Goal: Ask a question

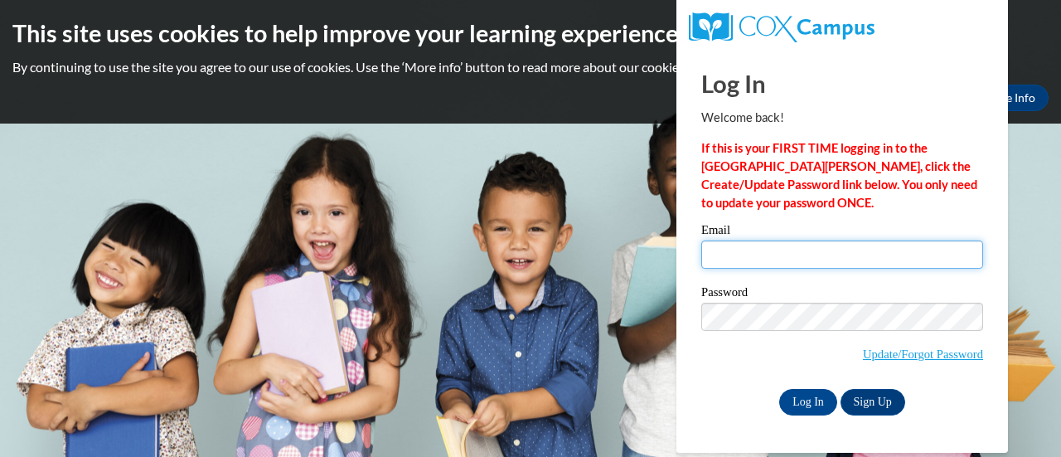
click at [771, 241] on input "Email" at bounding box center [842, 254] width 282 height 28
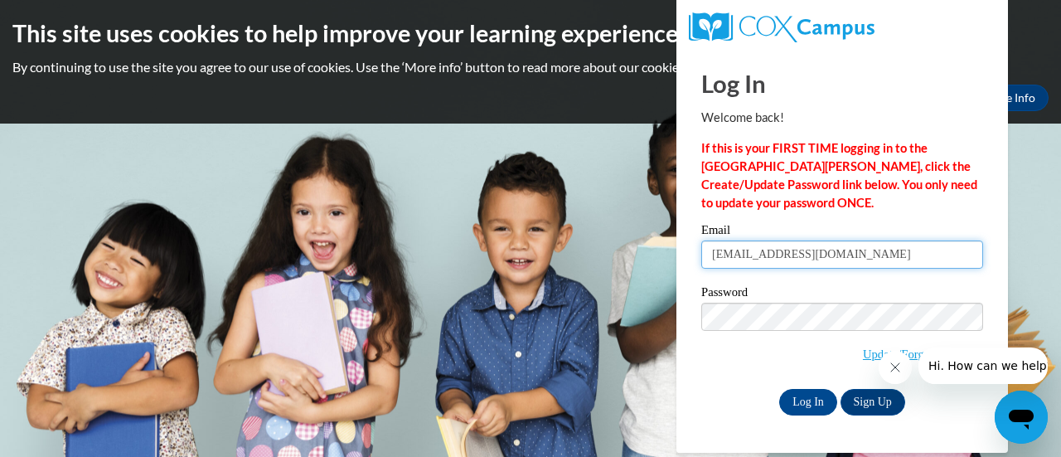
type input "[EMAIL_ADDRESS][DOMAIN_NAME]"
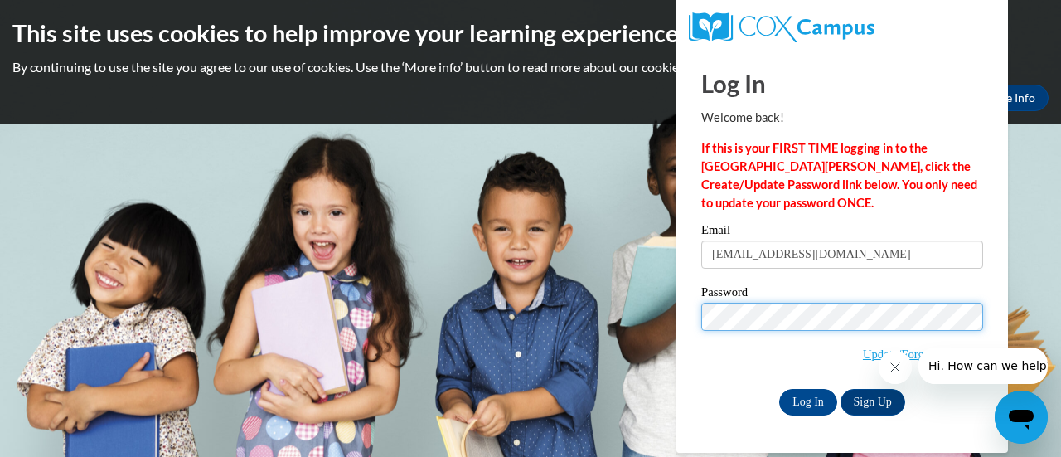
click at [779, 389] on input "Log In" at bounding box center [808, 402] width 58 height 27
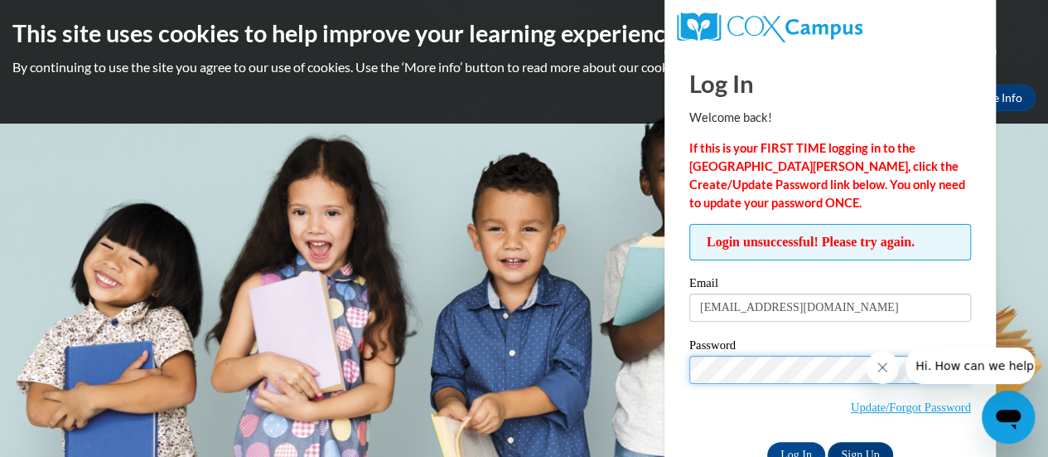
click at [767, 442] on input "Log In" at bounding box center [796, 455] width 58 height 27
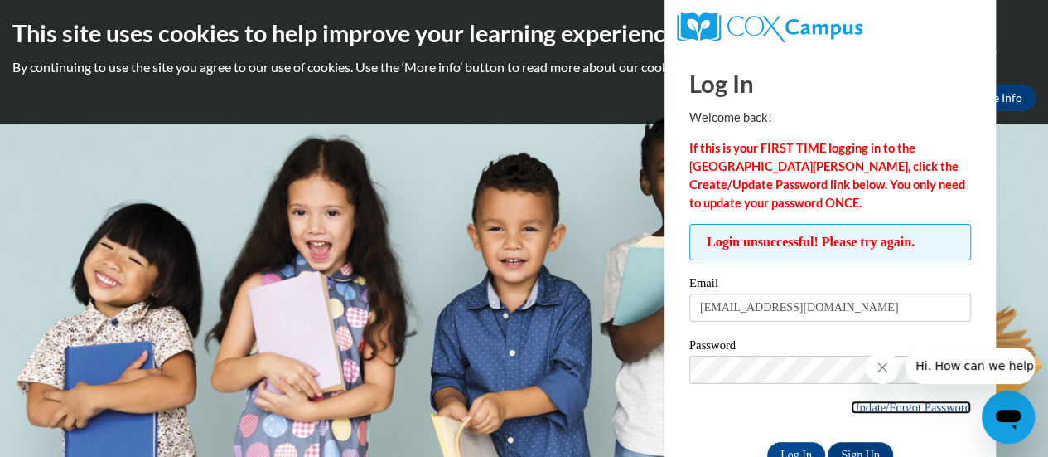
click at [870, 400] on link "Update/Forgot Password" at bounding box center [911, 406] width 120 height 13
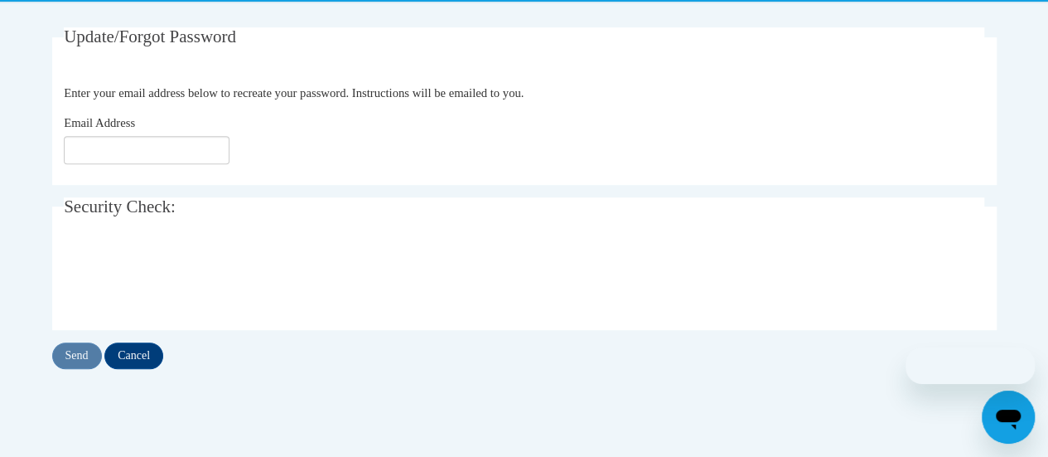
scroll to position [306, 0]
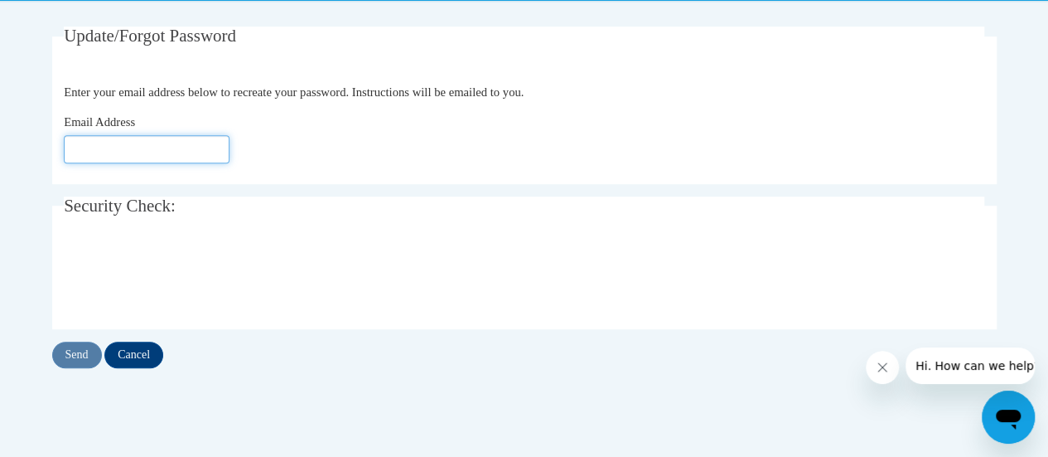
click at [174, 148] on input "Email Address" at bounding box center [147, 149] width 166 height 28
type input "[EMAIL_ADDRESS][DOMAIN_NAME]"
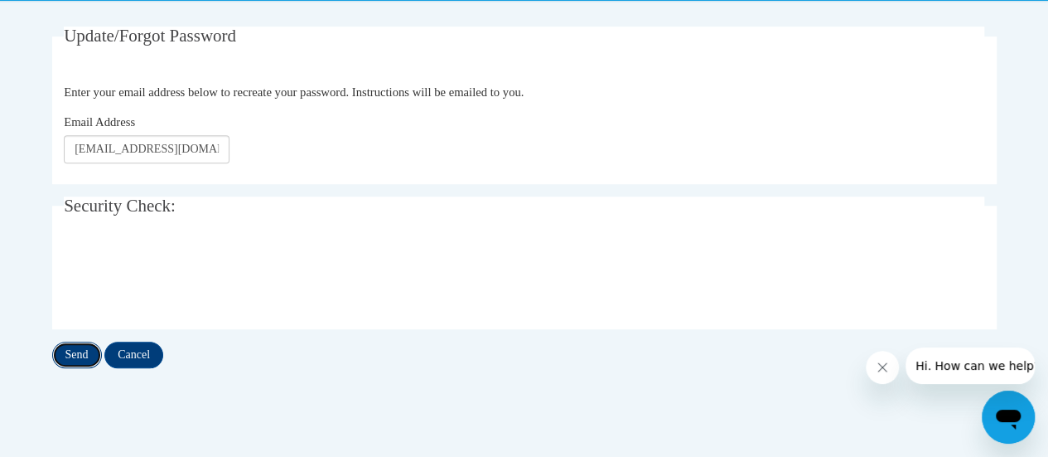
click at [77, 350] on input "Send" at bounding box center [77, 354] width 50 height 27
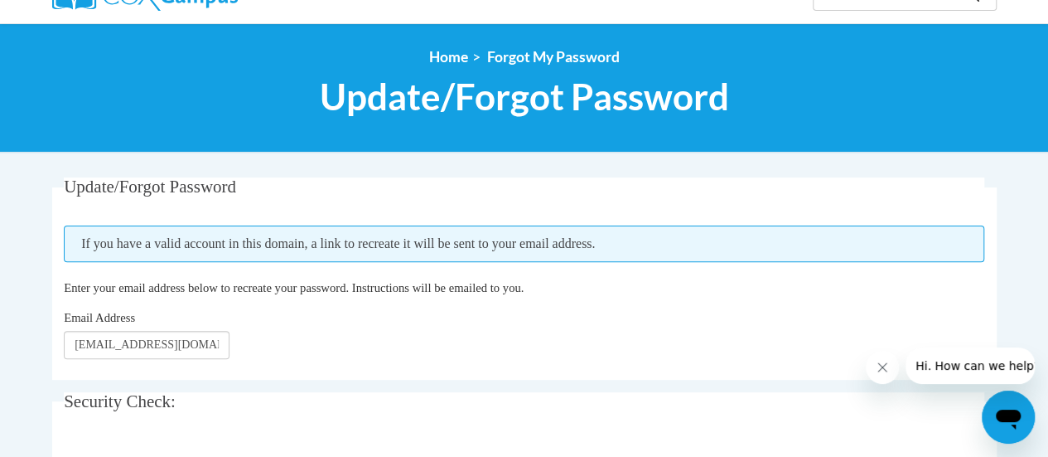
scroll to position [285, 0]
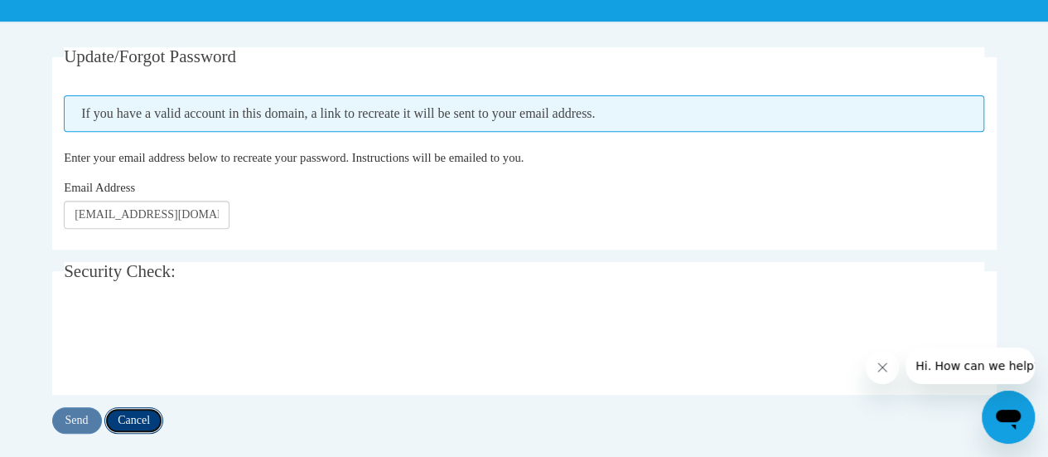
click at [133, 428] on input "Cancel" at bounding box center [133, 420] width 59 height 27
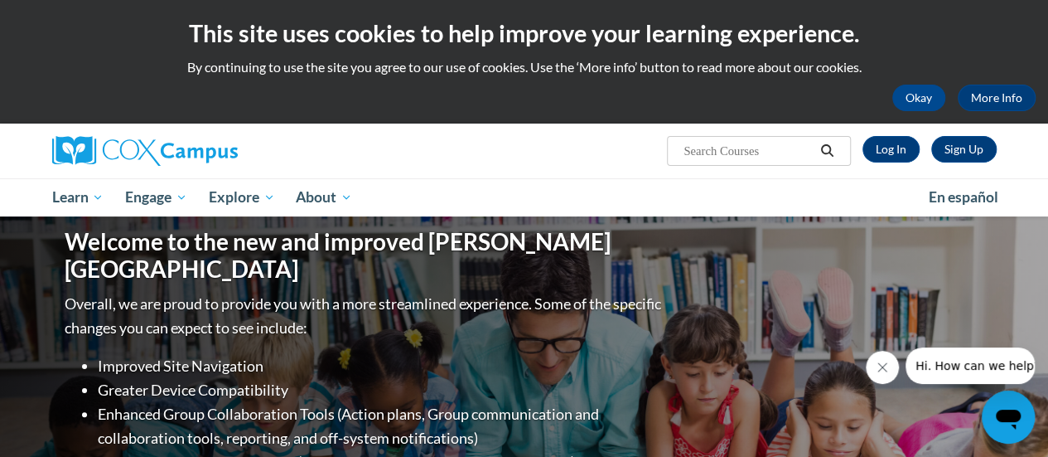
click at [946, 378] on button "Hi. How can we help?" at bounding box center [978, 365] width 144 height 36
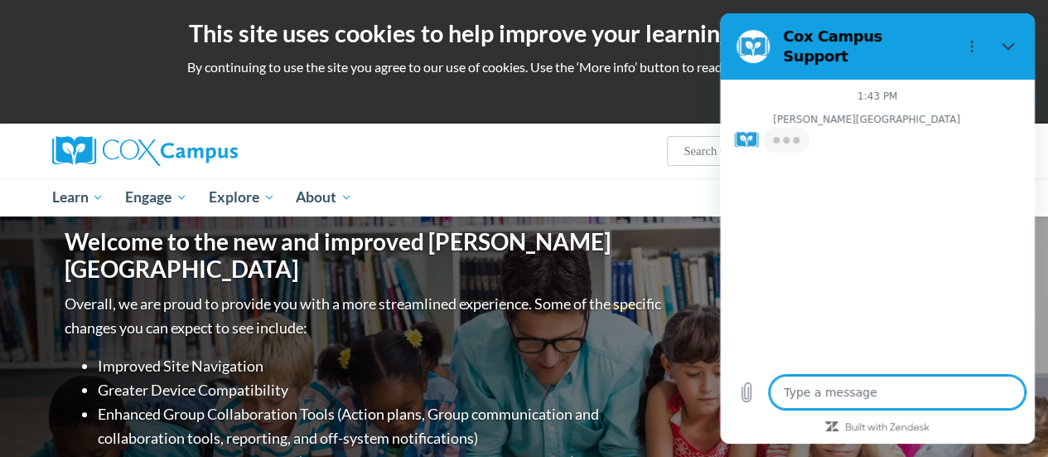
type textarea "x"
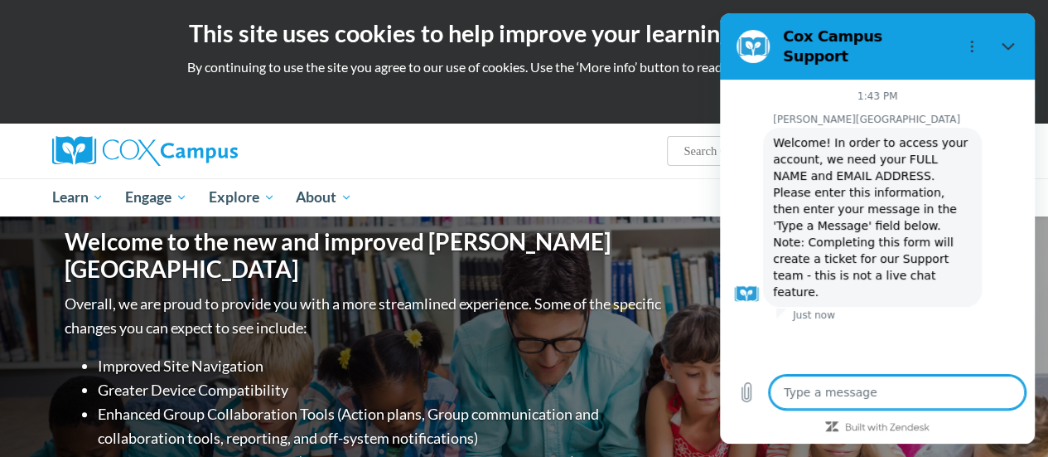
type textarea "H"
type textarea "x"
type textarea "H"
type textarea "x"
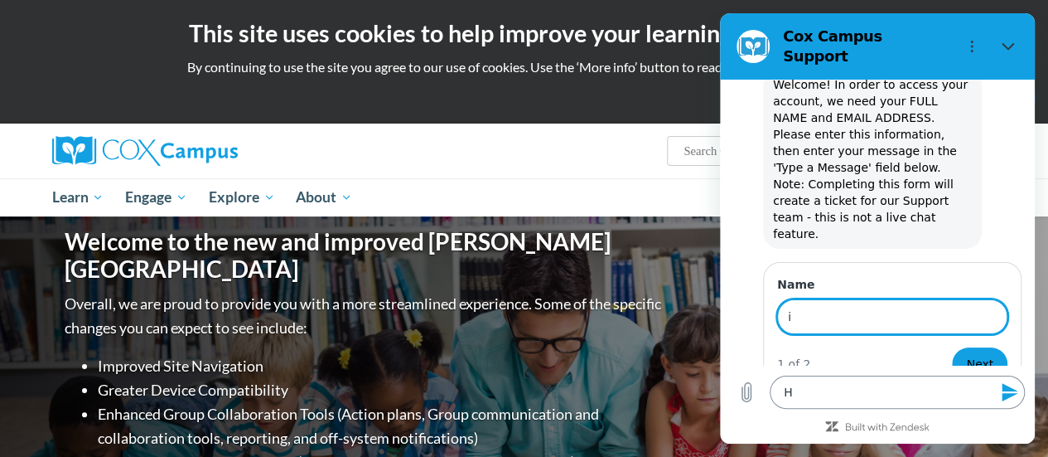
scroll to position [56, 0]
type input "i"
type input "H"
type input "Hollace Graves"
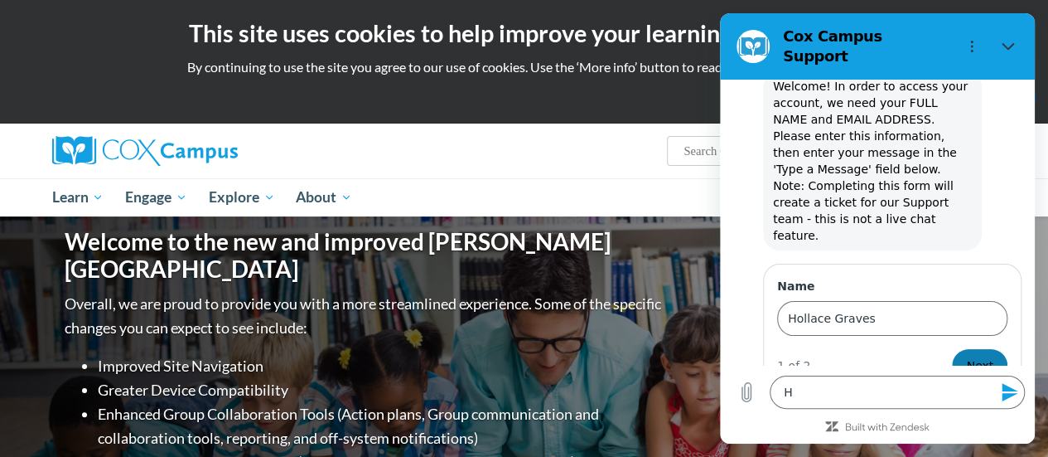
click at [959, 349] on button "Next" at bounding box center [980, 365] width 56 height 33
type textarea "x"
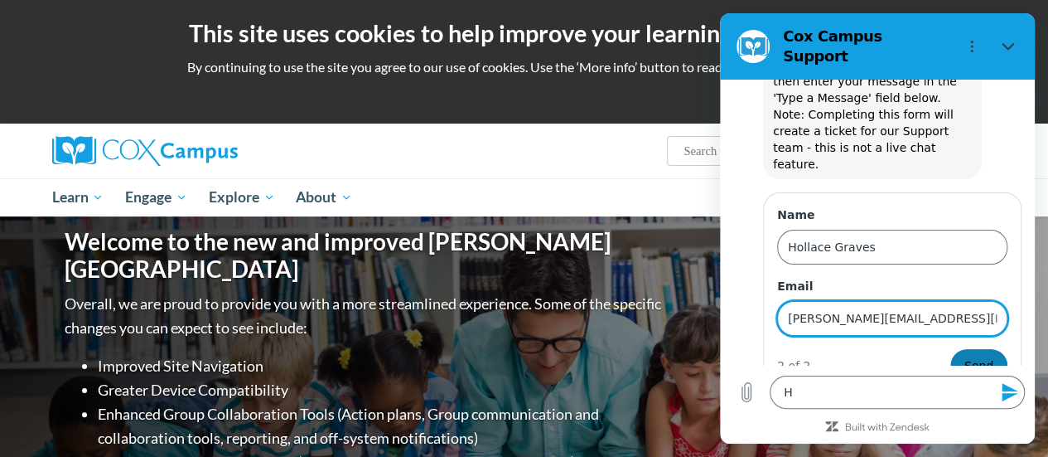
type input "hollace.graves@rusd.org"
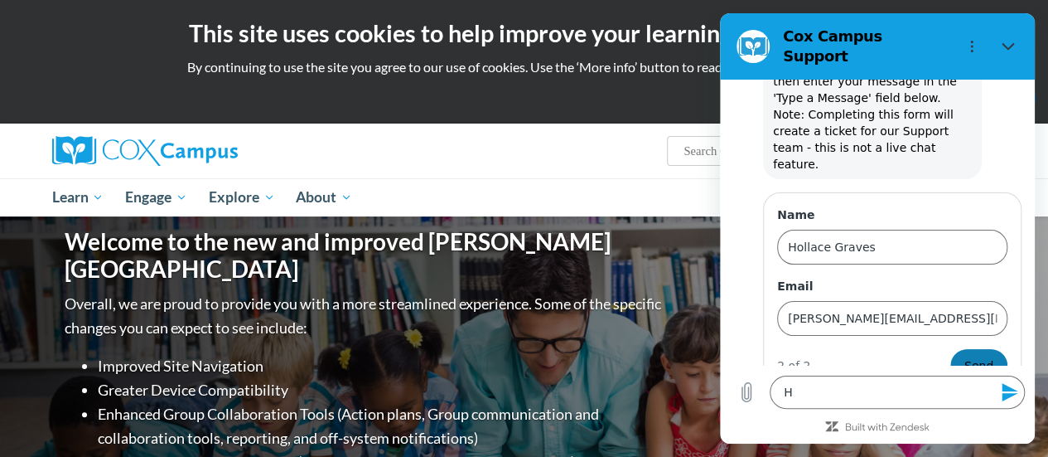
click at [974, 356] on span "Send" at bounding box center [979, 366] width 29 height 20
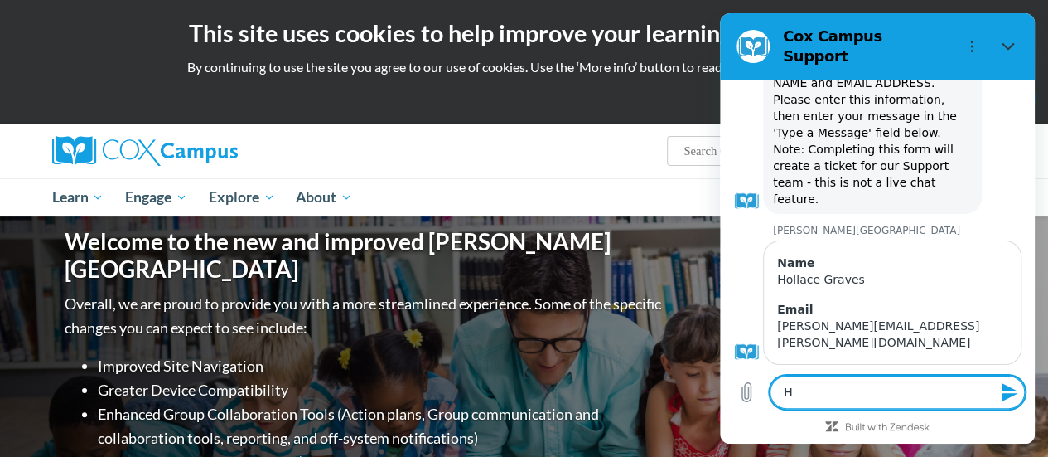
scroll to position [82, 0]
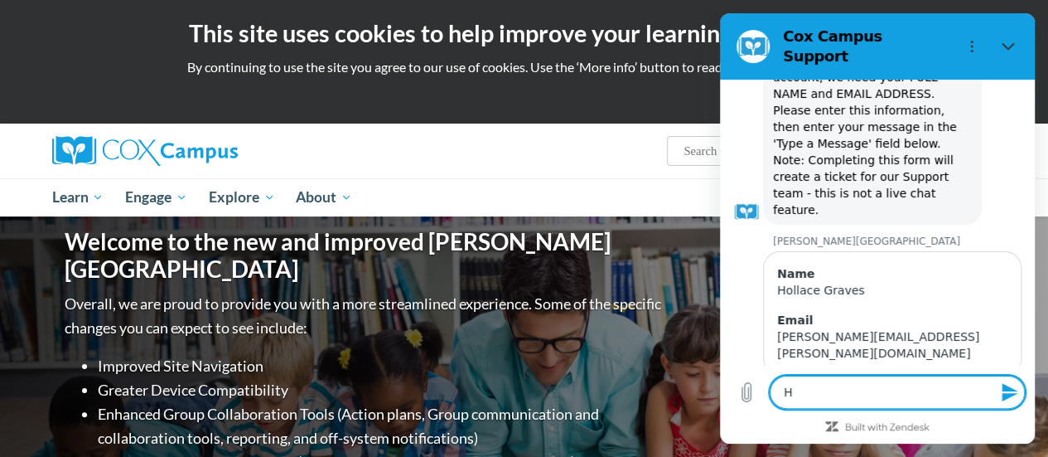
click at [829, 388] on textarea "H" at bounding box center [897, 391] width 255 height 33
type textarea "x"
type textarea "Hi"
type textarea "x"
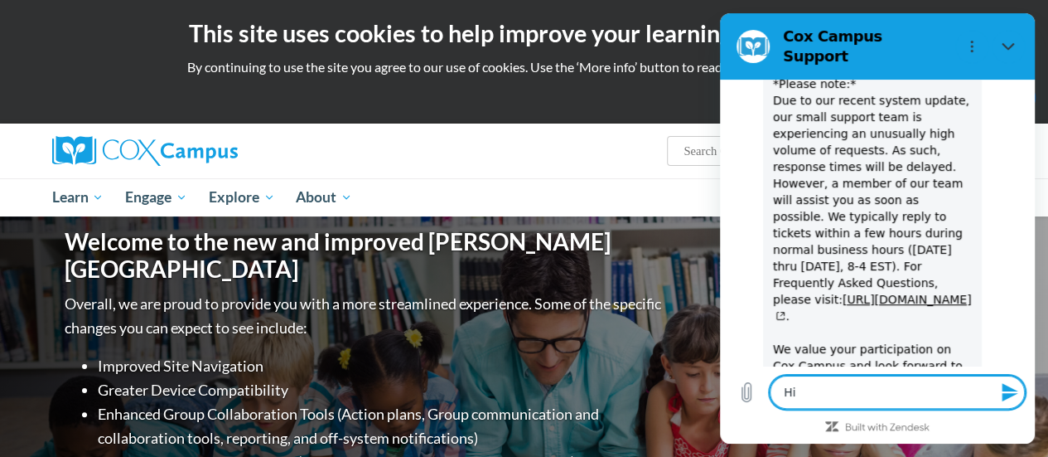
scroll to position [500, 0]
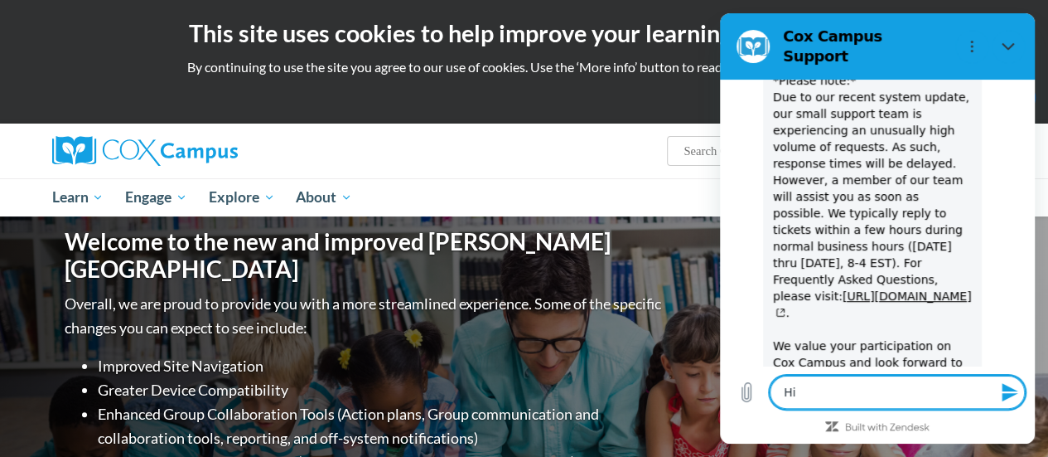
type textarea "Hi!"
type textarea "x"
type textarea "Hi!"
type textarea "x"
type textarea "Hi!"
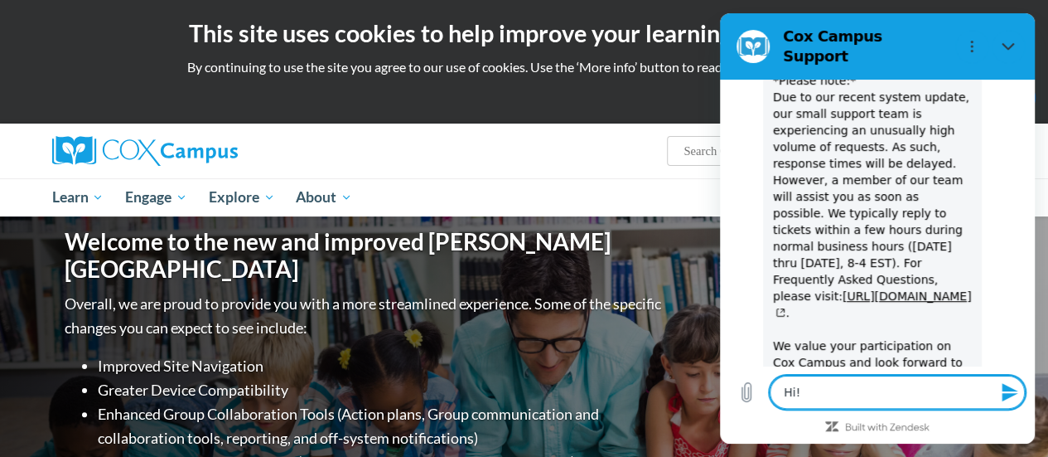
type textarea "x"
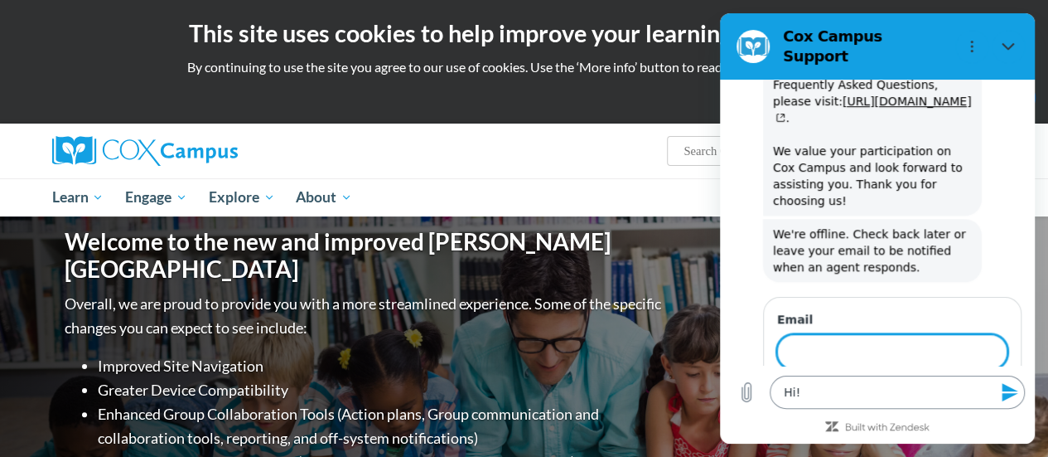
scroll to position [691, 0]
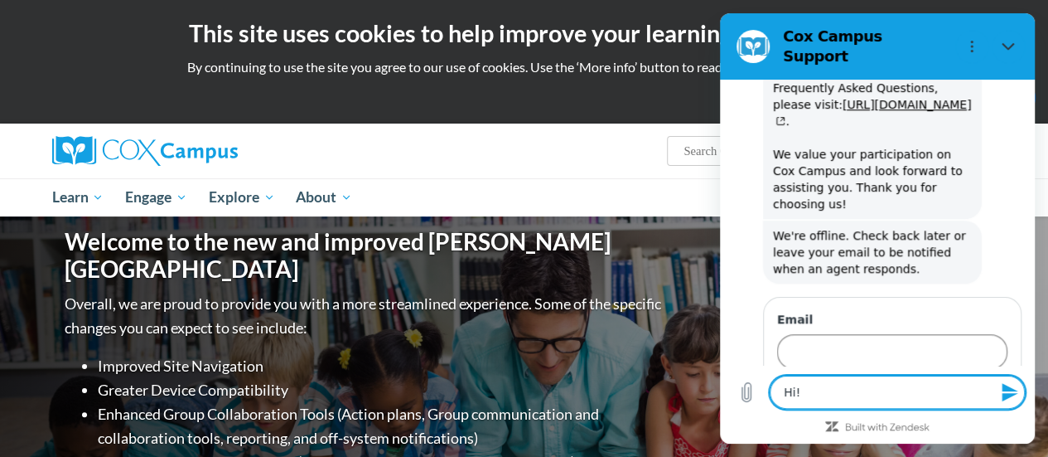
click at [829, 388] on textarea "Hi!" at bounding box center [897, 391] width 255 height 33
type textarea "Hi! I"
type textarea "x"
type textarea "Hi! I"
type textarea "x"
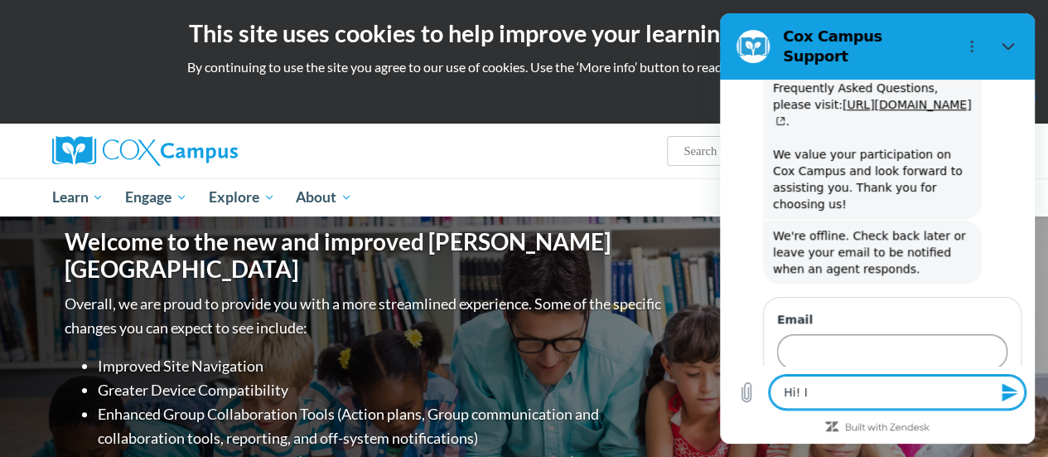
type textarea "Hi! I h"
type textarea "x"
type textarea "Hi! I ha"
type textarea "x"
type textarea "Hi! I had"
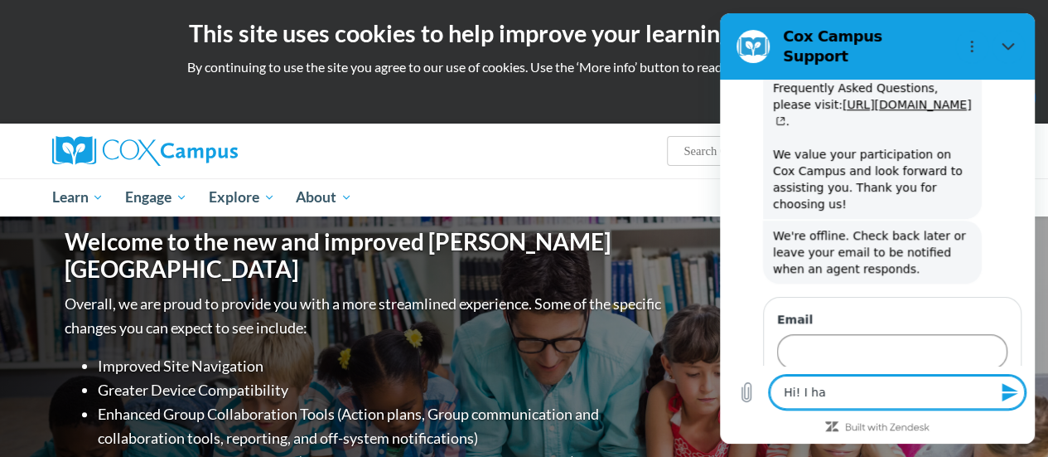
type textarea "x"
type textarea "Hi! I had"
type textarea "x"
type textarea "Hi! I had a"
type textarea "x"
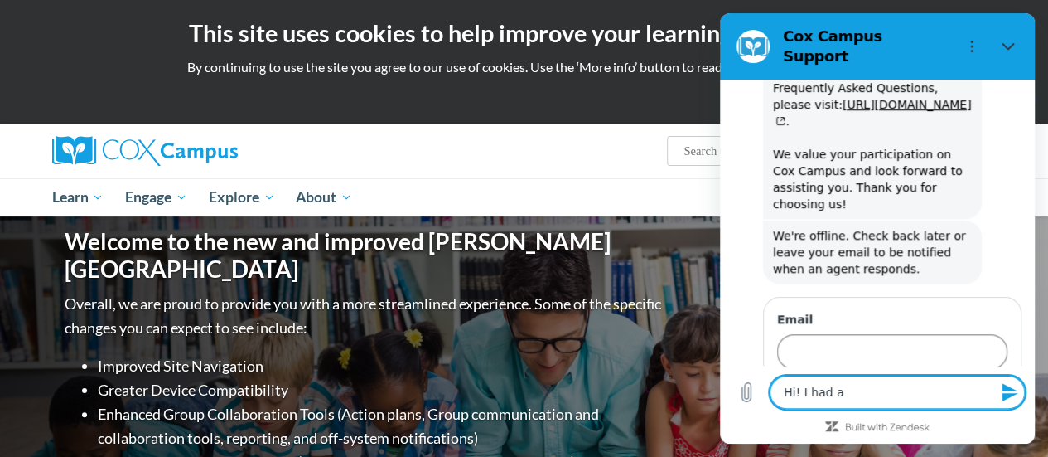
type textarea "Hi! I had an"
type textarea "x"
type textarea "Hi! I had an"
type textarea "x"
type textarea "Hi! I had an a"
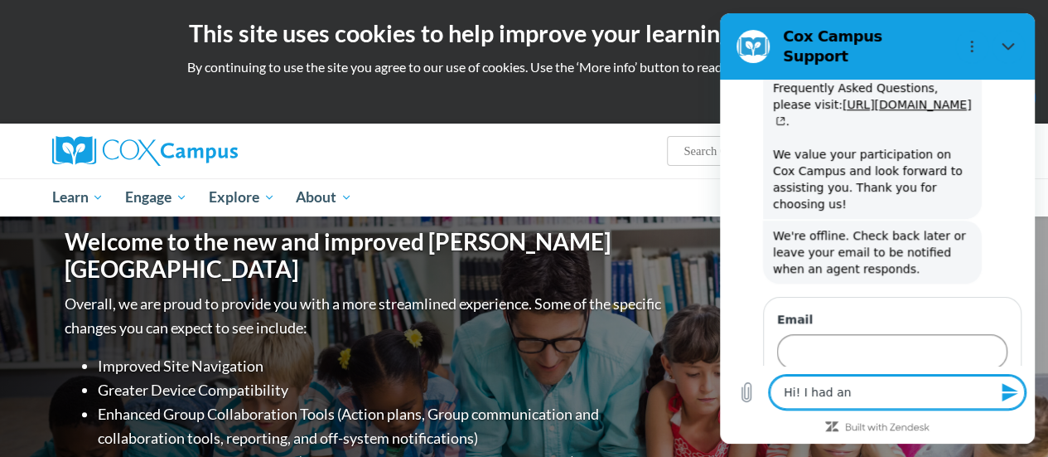
type textarea "x"
type textarea "Hi! I had an ac"
type textarea "x"
type textarea "Hi! I had an acc"
type textarea "x"
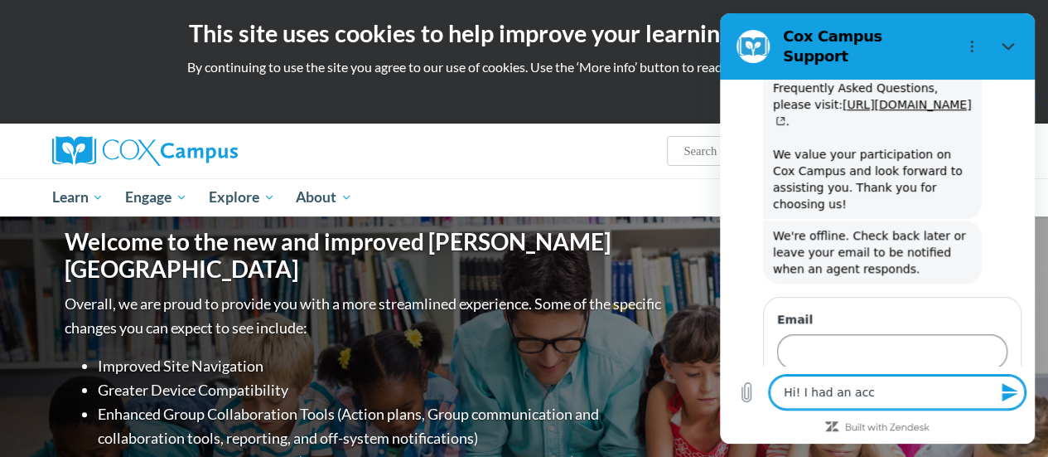
type textarea "Hi! I had an acco"
type textarea "x"
type textarea "Hi! I had an accou"
type textarea "x"
type textarea "Hi! I had an accoun"
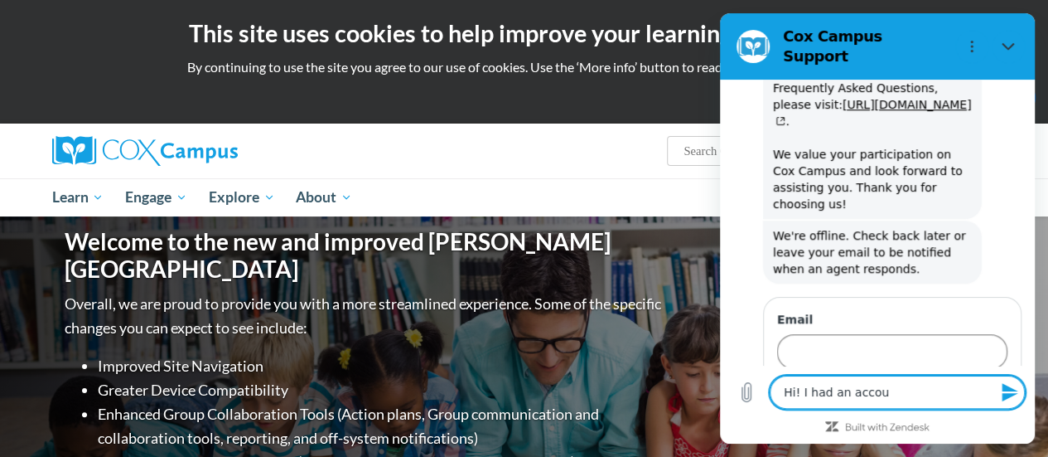
type textarea "x"
type textarea "Hi! I had an account"
type textarea "x"
type textarea "Hi! I had an account"
type textarea "x"
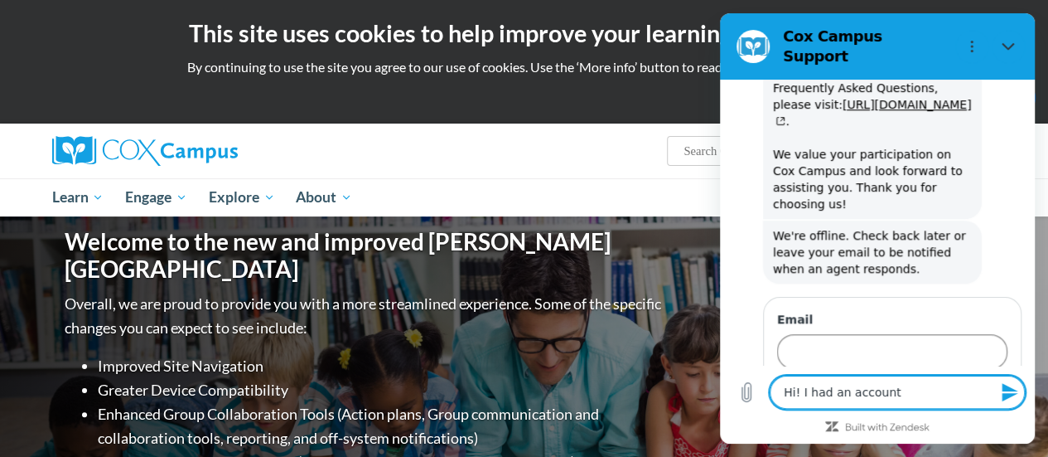
type textarea "Hi! I had an account w"
type textarea "x"
type textarea "Hi! I had an account wi"
type textarea "x"
type textarea "Hi! I had an account wit"
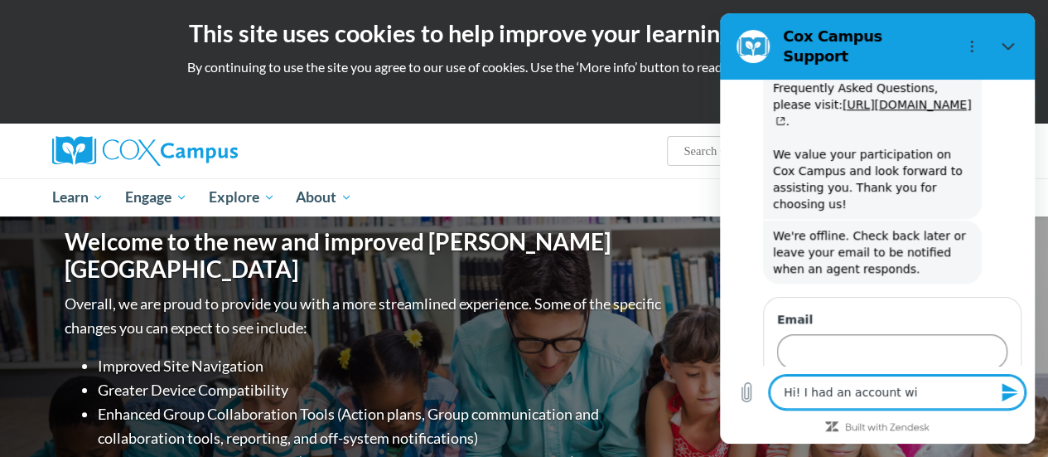
type textarea "x"
type textarea "Hi! I had an account with"
type textarea "x"
type textarea "Hi! I had an account with"
type textarea "x"
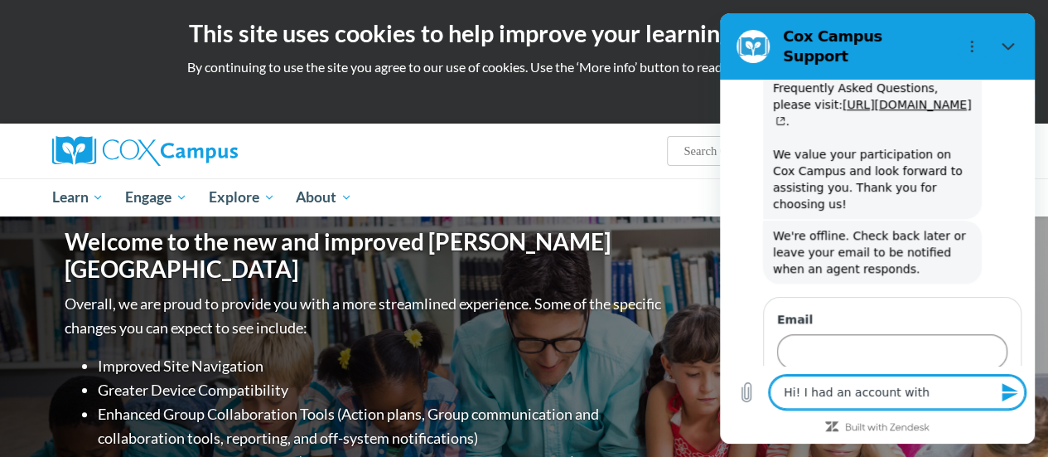
type textarea "Hi! I had an account with C"
type textarea "x"
type textarea "Hi! I had an account with Co"
type textarea "x"
type textarea "Hi! I had an account with Cox"
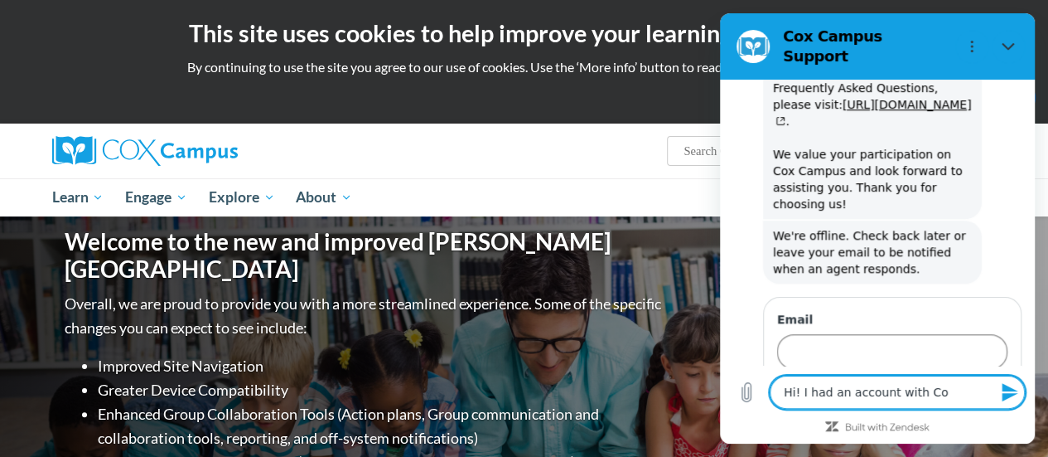
type textarea "x"
type textarea "Hi! I had an account with Cox"
type textarea "x"
type textarea "Hi! I had an account with Cox C"
type textarea "x"
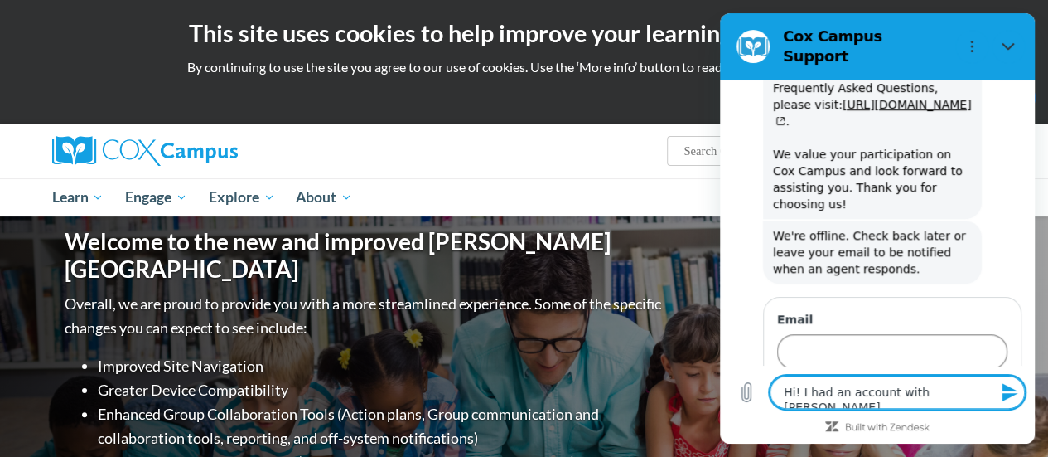
type textarea "Hi! I had an account with Cox Ca"
type textarea "x"
type textarea "Hi! I had an account with Cox Cam"
type textarea "x"
type textarea "Hi! I had an account with Cox Camp"
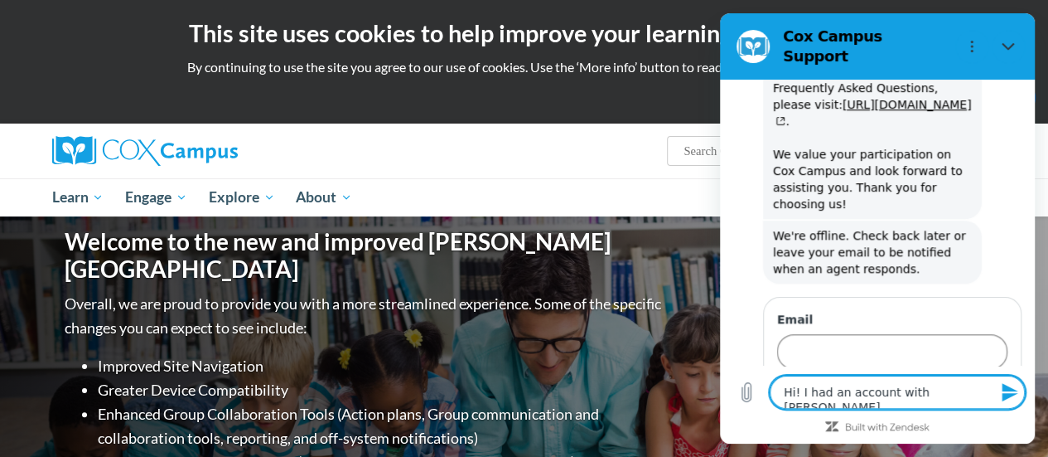
type textarea "x"
type textarea "Hi! I had an account with Cox Campu"
type textarea "x"
type textarea "Hi! I had an account with Cox Campus"
type textarea "x"
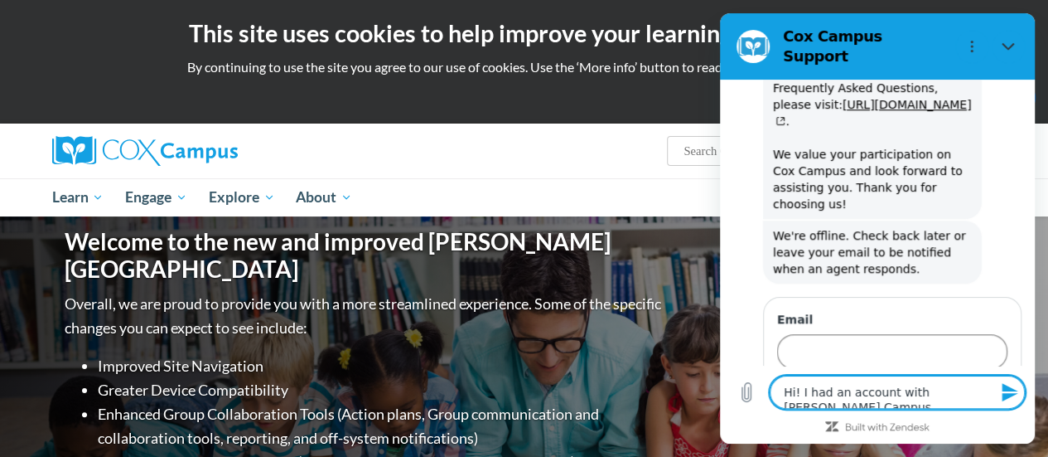
type textarea "Hi! I had an account with Cox Campus"
type textarea "x"
type textarea "Hi! I had an account with Cox Campus w"
type textarea "x"
type textarea "Hi! I had an account with Cox Campus wi"
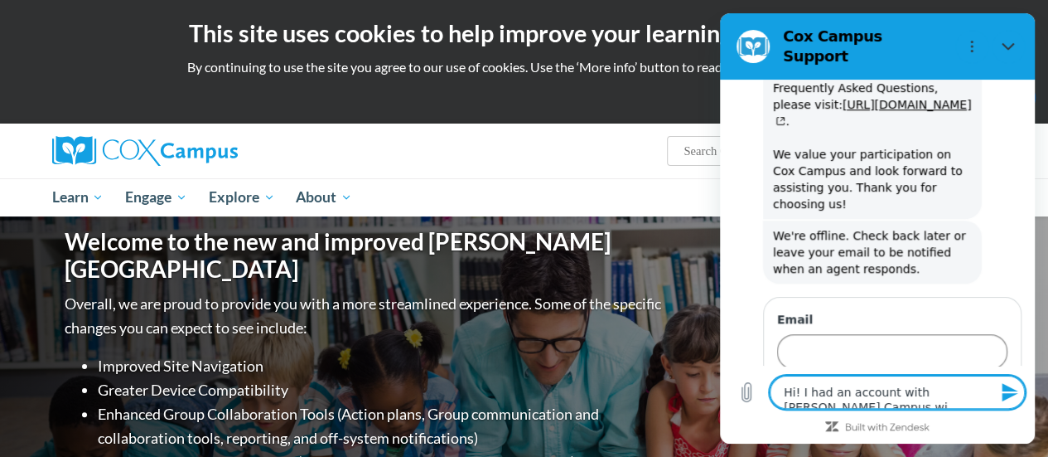
type textarea "x"
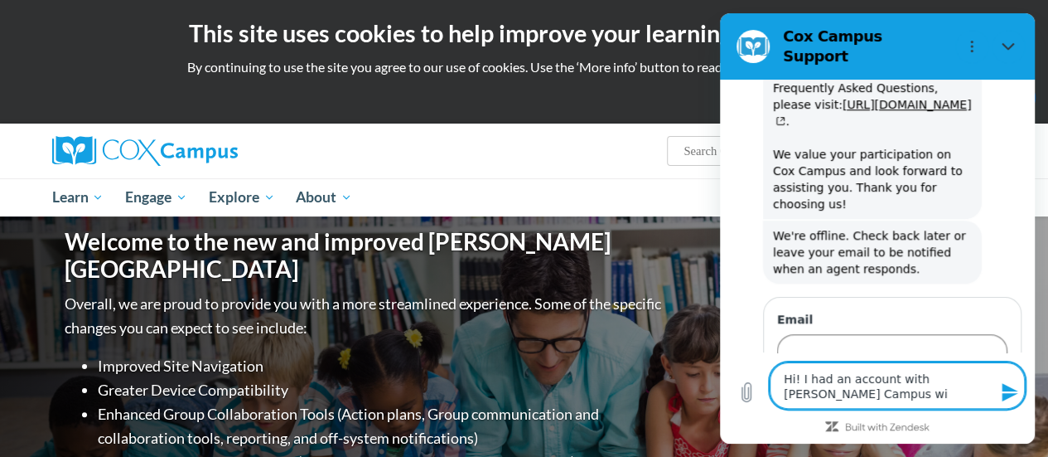
type textarea "Hi! I had an account with Cox Campus wit"
type textarea "x"
type textarea "Hi! I had an account with Cox Campus with"
type textarea "x"
type textarea "Hi! I had an account with Cox Campus with"
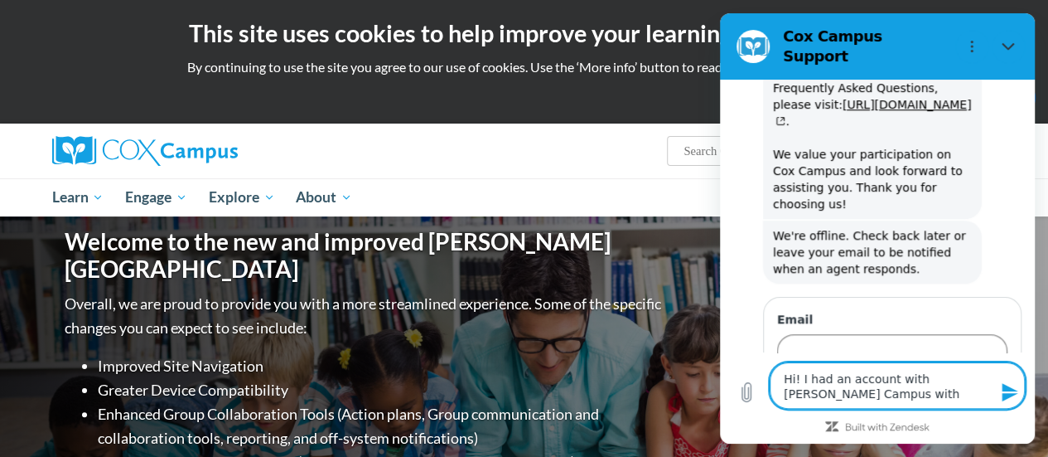
type textarea "x"
type textarea "Hi! I had an account with Cox Campus with m"
type textarea "x"
type textarea "Hi! I had an account with Cox Campus with my"
type textarea "x"
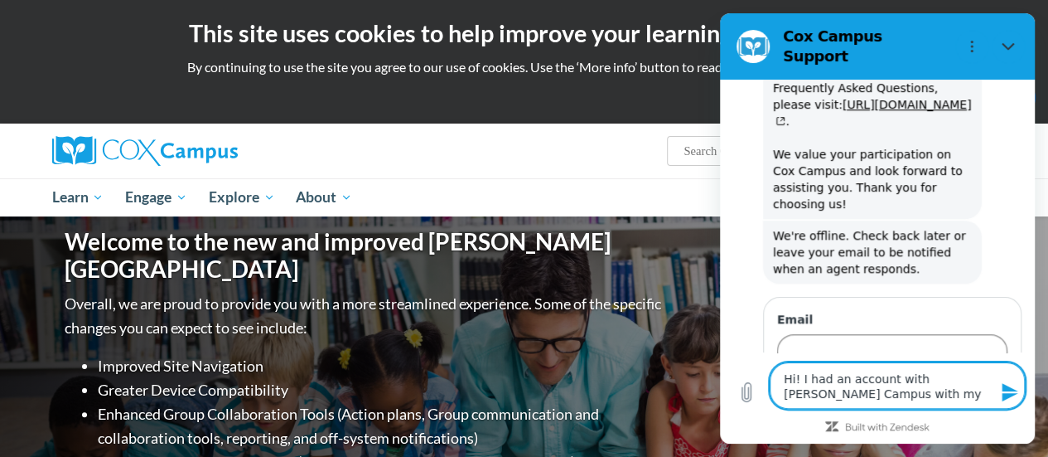
type textarea "Hi! I had an account with Cox Campus with my"
type textarea "x"
type textarea "Hi! I had an account with Cox Campus with my o"
type textarea "x"
type textarea "Hi! I had an account with Cox Campus with my ol"
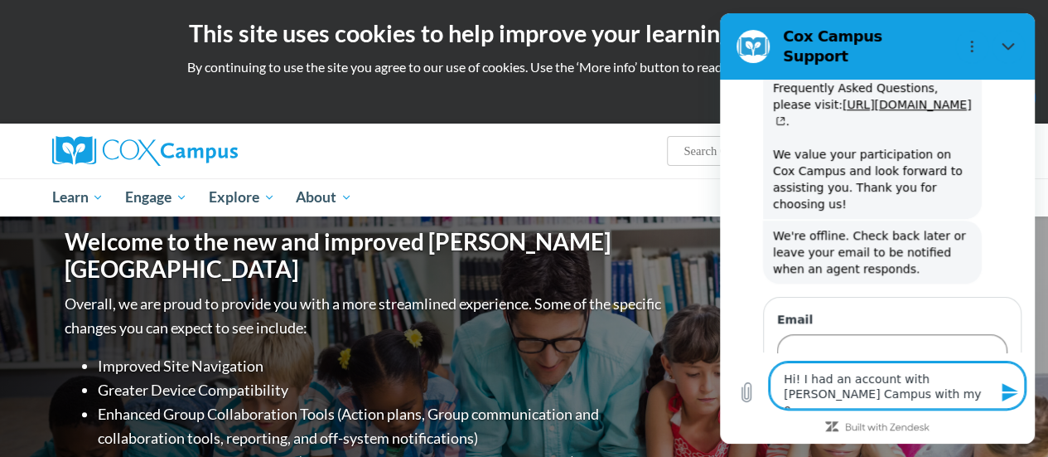
type textarea "x"
type textarea "Hi! I had an account with Cox Campus with my old"
type textarea "x"
type textarea "Hi! I had an account with Cox Campus with my old"
type textarea "x"
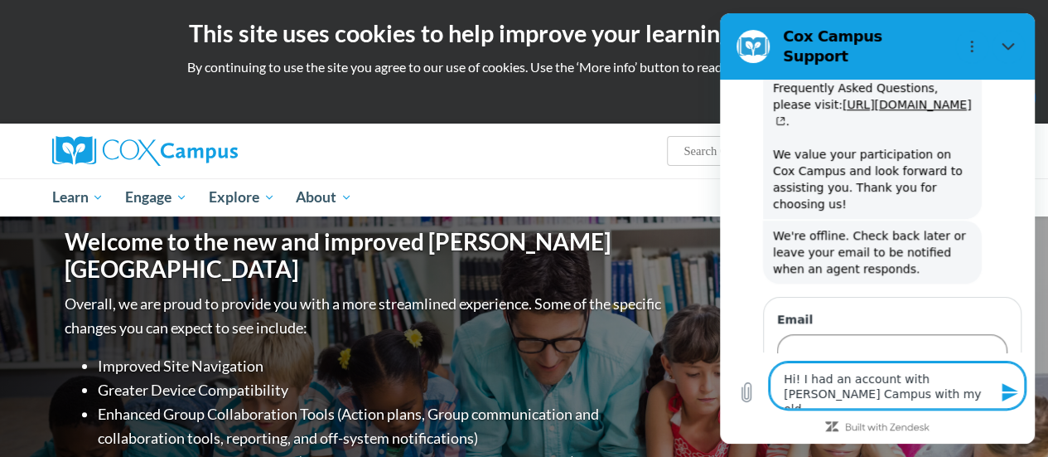
type textarea "Hi! I had an account with Cox Campus with my old d"
type textarea "x"
type textarea "Hi! I had an account with Cox Campus with my old di"
type textarea "x"
type textarea "Hi! I had an account with Cox Campus with my old dis"
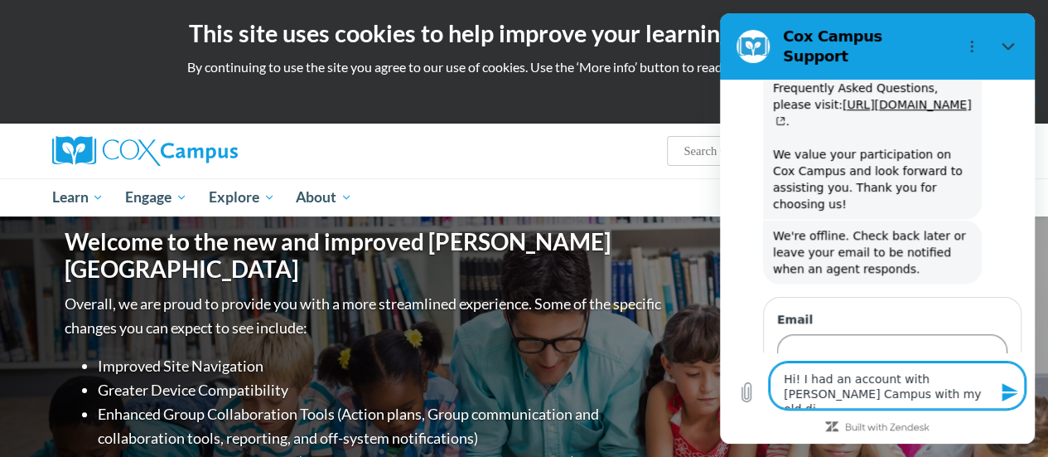
type textarea "x"
type textarea "Hi! I had an account with Cox Campus with my old dist"
type textarea "x"
type textarea "Hi! I had an account with Cox Campus with my old distr"
type textarea "x"
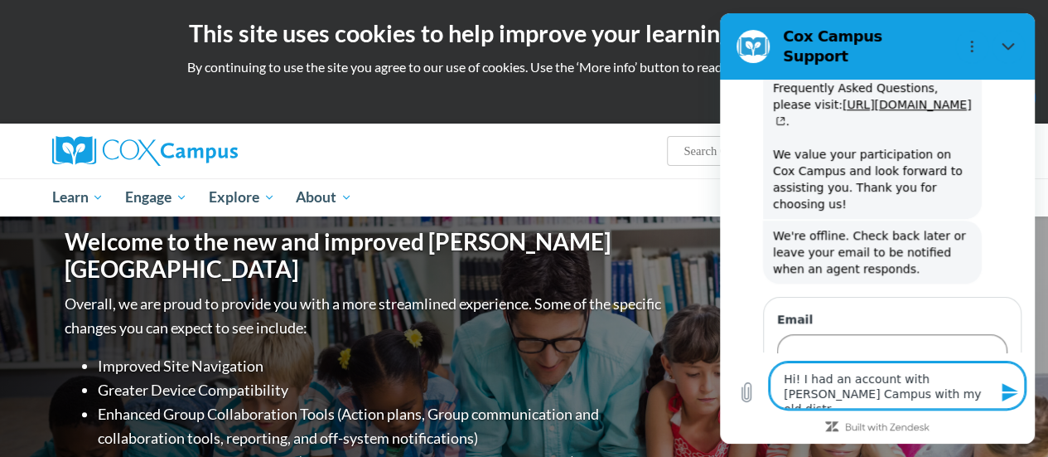
type textarea "Hi! I had an account with Cox Campus with my old distri"
type textarea "x"
type textarea "Hi! I had an account with Cox Campus with my old distric"
type textarea "x"
type textarea "Hi! I had an account with Cox Campus with my old district"
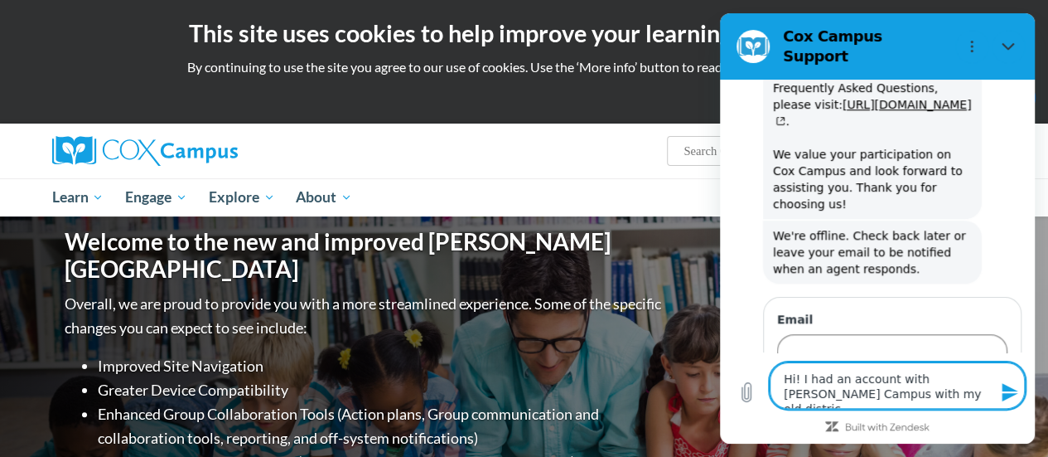
type textarea "x"
type textarea "Hi! I had an account with Cox Campus with my old district,"
type textarea "x"
type textarea "Hi! I had an account with Cox Campus with my old district,"
type textarea "x"
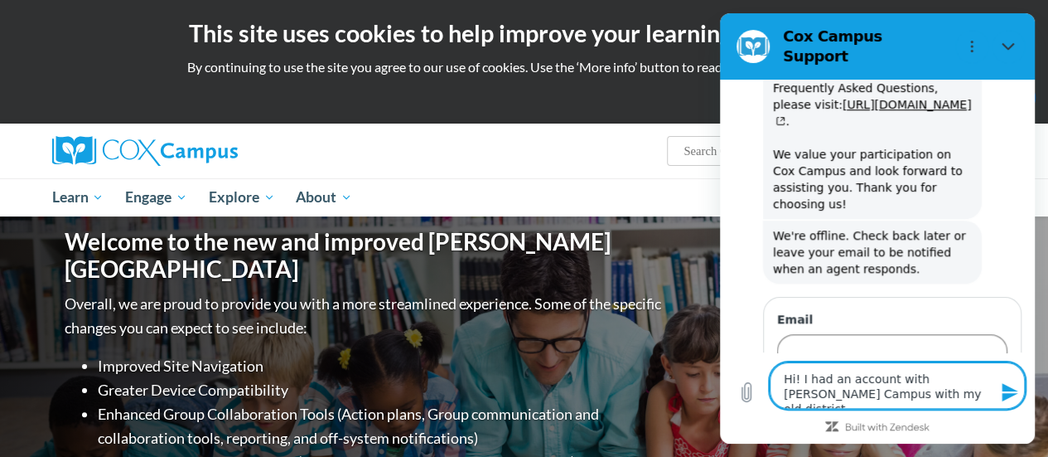
type textarea "Hi! I had an account with Cox Campus with my old district, K"
type textarea "x"
type textarea "Hi! I had an account with Cox Campus with my old district, Ke"
type textarea "x"
type textarea "Hi! I had an account with Cox Campus with my old district, Ken"
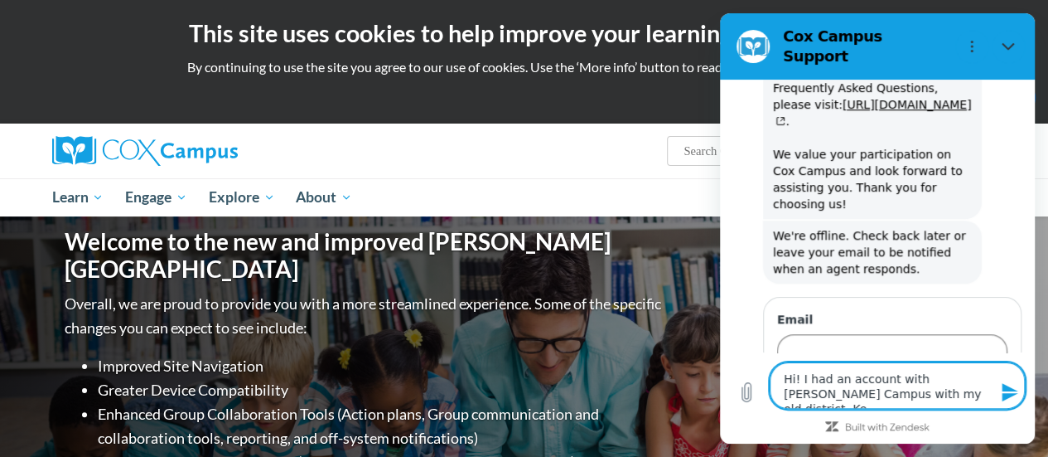
type textarea "x"
type textarea "Hi! I had an account with Cox Campus with my old district, Keno"
type textarea "x"
type textarea "Hi! I had an account with Cox Campus with my old district, Kenos"
type textarea "x"
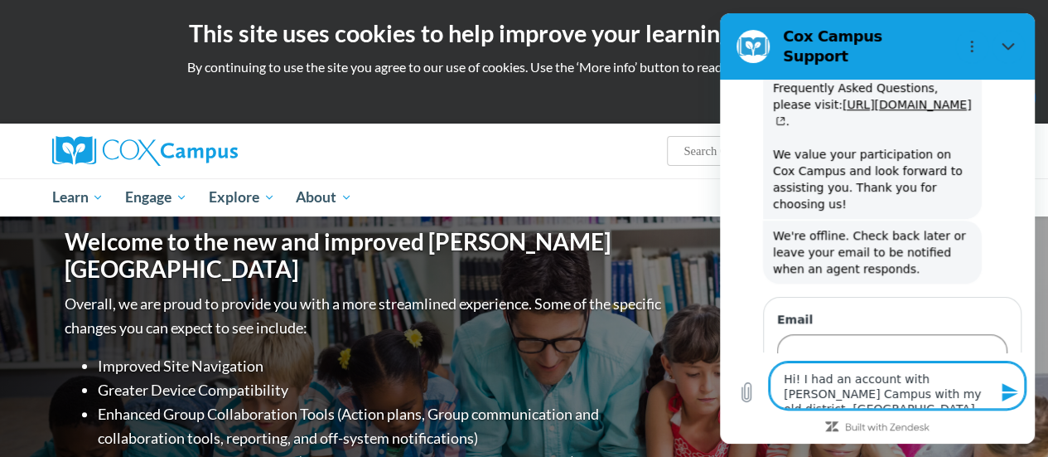
type textarea "Hi! I had an account with Cox Campus with my old district, Kenosh"
type textarea "x"
type textarea "Hi! I had an account with Cox Campus with my old district, Kenosha"
type textarea "x"
type textarea "Hi! I had an account with Cox Campus with my old district, Kenosha"
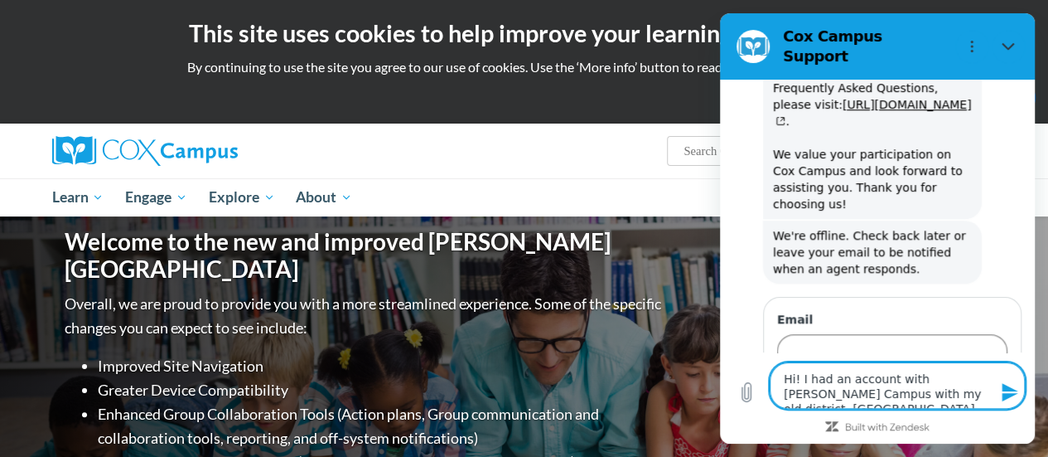
type textarea "x"
type textarea "Hi! I had an account with Cox Campus with my old district, Kenosha U"
type textarea "x"
type textarea "Hi! I had an account with Cox Campus with my old district, Kenosha Unj"
type textarea "x"
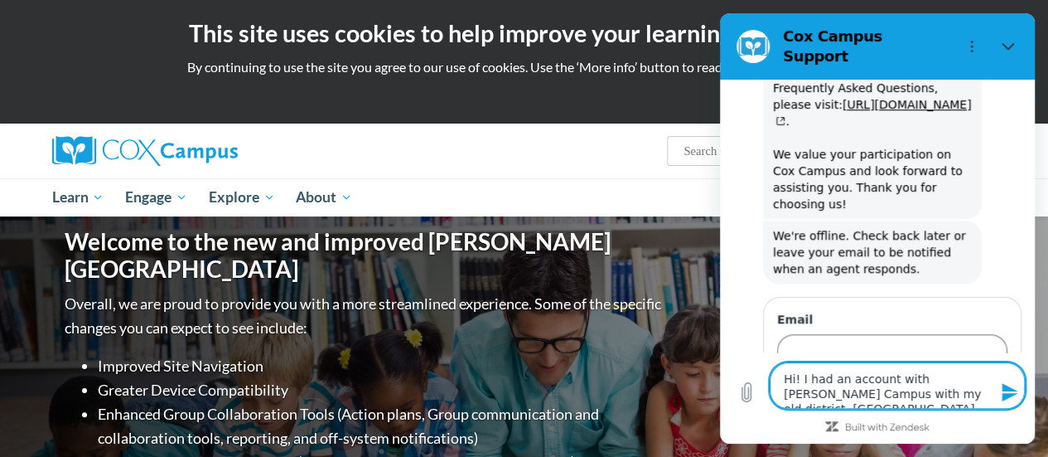
type textarea "Hi! I had an account with Cox Campus with my old district, Kenosha Un"
type textarea "x"
type textarea "Hi! I had an account with Cox Campus with my old district, Kenosha Uni"
type textarea "x"
type textarea "Hi! I had an account with Cox Campus with my old district, Kenosha Unif"
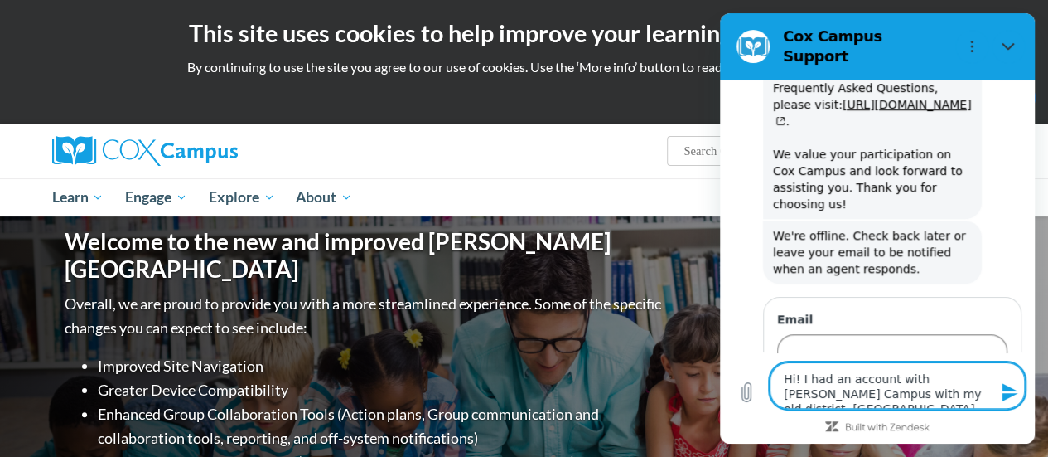
type textarea "x"
type textarea "Hi! I had an account with Cox Campus with my old district, Kenosha Unifi"
type textarea "x"
type textarea "Hi! I had an account with Cox Campus with my old district, Kenosha Unifie"
type textarea "x"
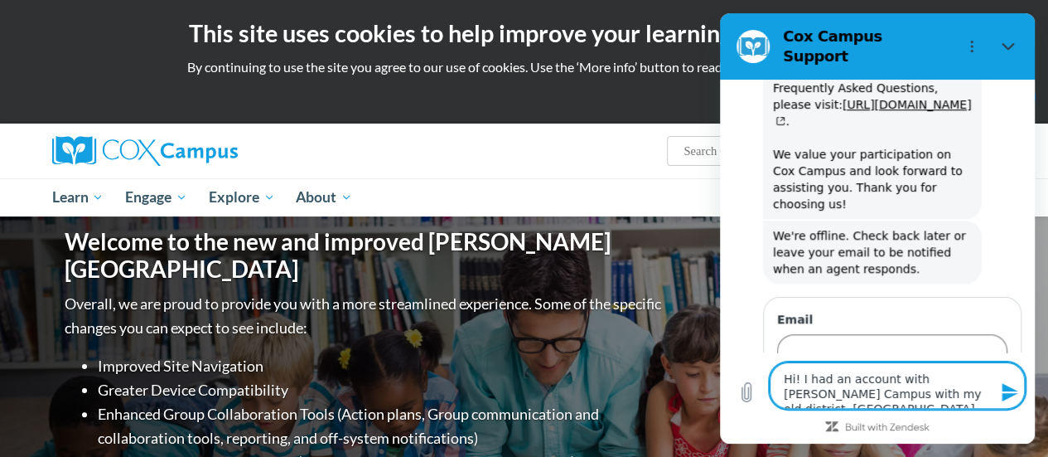
type textarea "Hi! I had an account with Cox Campus with my old district, Kenosha Unified"
type textarea "x"
type textarea "Hi! I had an account with Cox Campus with my old district, Kenosha Unified"
type textarea "x"
type textarea "Hi! I had an account with Cox Campus with my old district, Kenosha Unified S"
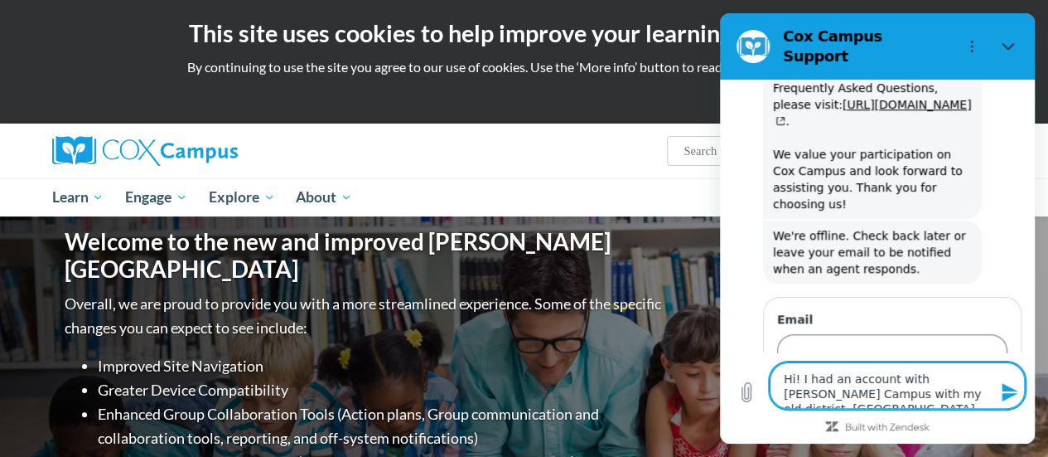
type textarea "x"
type textarea "Hi! I had an account with Cox Campus with my old district, Kenosha Unified Sc"
type textarea "x"
type textarea "Hi! I had an account with Cox Campus with my old district, Kenosha Unified Sch"
type textarea "x"
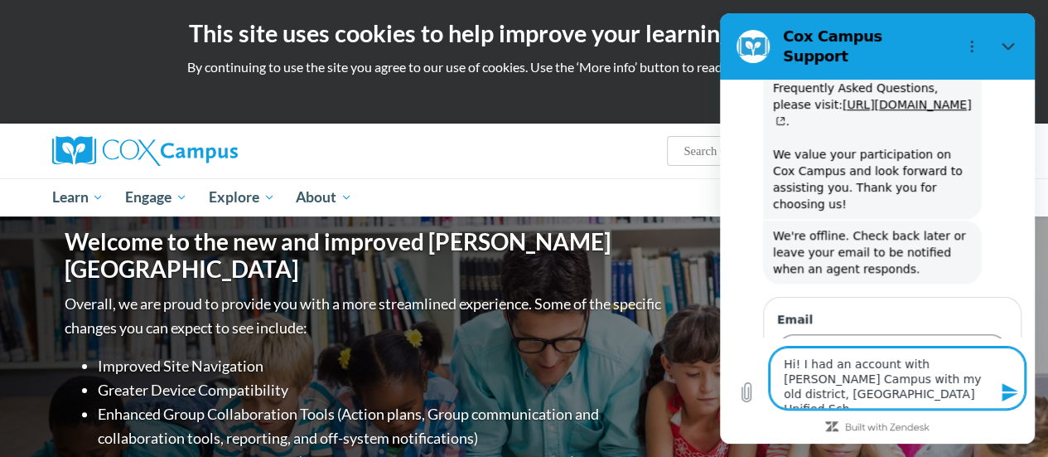
type textarea "Hi! I had an account with Cox Campus with my old district, Kenosha Unified Scho"
type textarea "x"
type textarea "Hi! I had an account with Cox Campus with my old district, Kenosha Unified Schoo"
type textarea "x"
type textarea "Hi! I had an account with Cox Campus with my old district, Kenosha Unified Scho…"
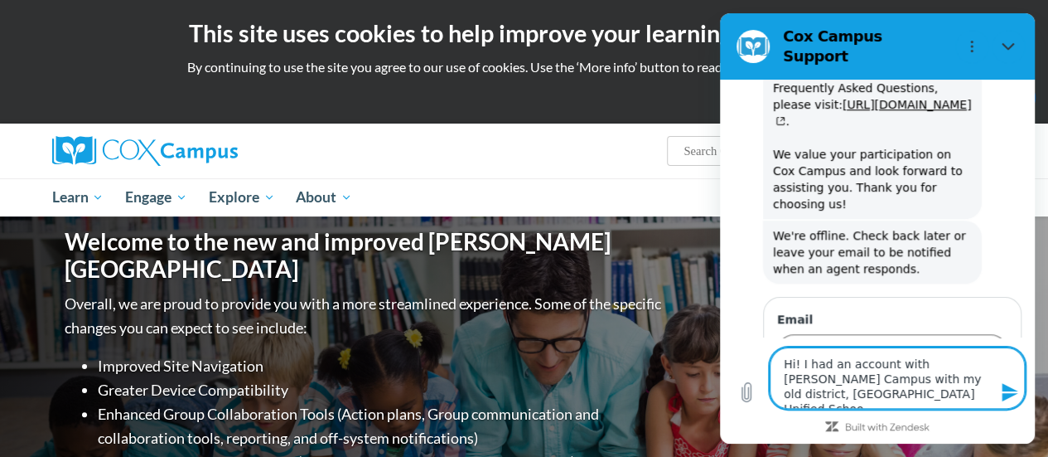
type textarea "x"
type textarea "Hi! I had an account with Cox Campus with my old district, Kenosha Unified Scho…"
type textarea "x"
type textarea "Hi! I had an account with Cox Campus with my old district, Kenosha Unified Scho…"
type textarea "x"
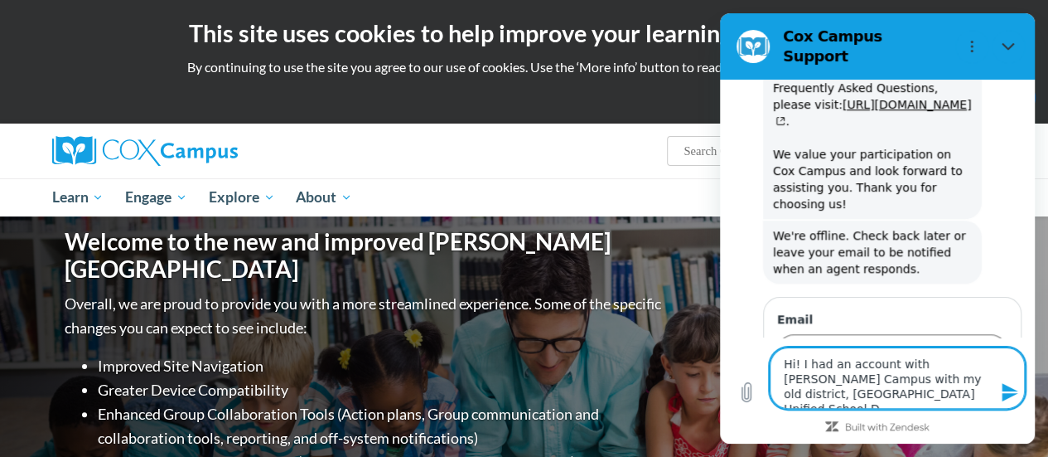
type textarea "Hi! I had an account with Cox Campus with my old district, Kenosha Unified Scho…"
type textarea "x"
type textarea "Hi! I had an account with Cox Campus with my old district, Kenosha Unified Scho…"
type textarea "x"
type textarea "Hi! I had an account with Cox Campus with my old district, Kenosha Unified Scho…"
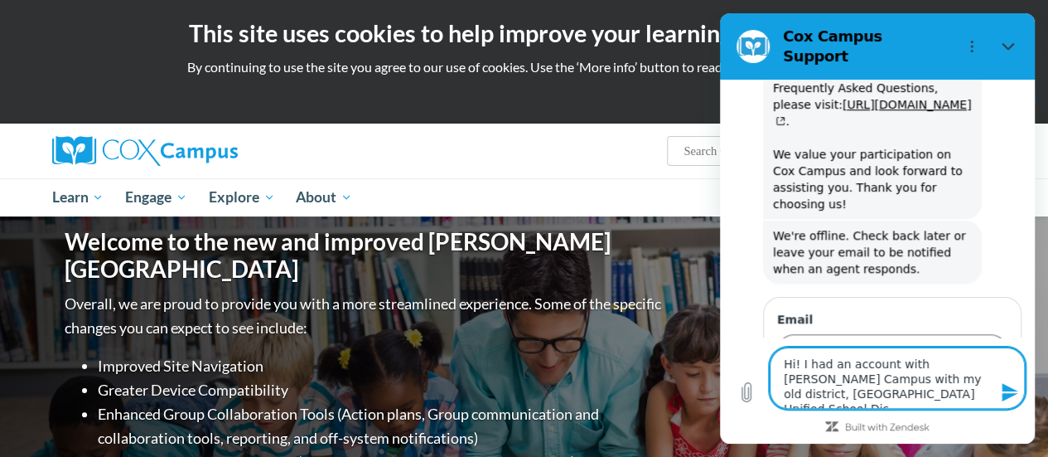
type textarea "x"
type textarea "Hi! I had an account with Cox Campus with my old district, Kenosha Unified Scho…"
type textarea "x"
type textarea "Hi! I had an account with Cox Campus with my old district, Kenosha Unified Scho…"
type textarea "x"
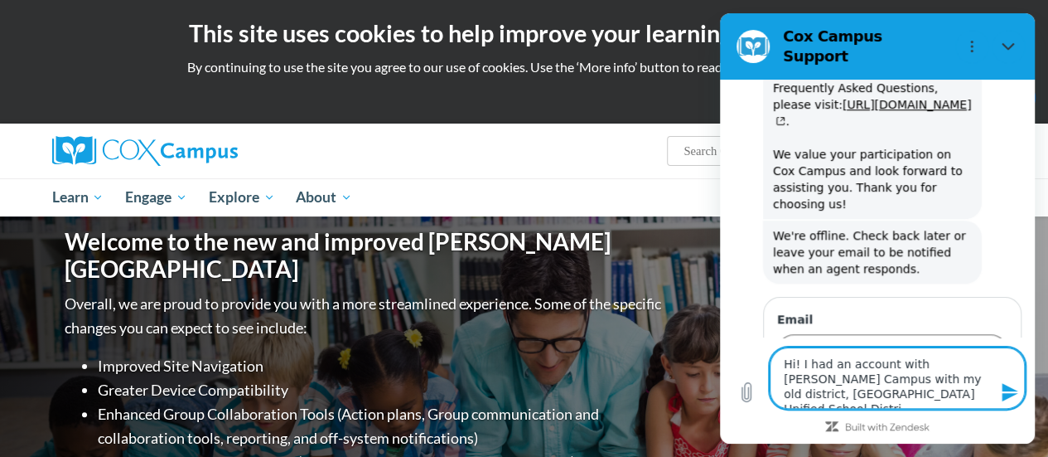
type textarea "Hi! I had an account with Cox Campus with my old district, Kenosha Unified Scho…"
type textarea "x"
type textarea "Hi! I had an account with Cox Campus with my old district, Kenosha Unified Scho…"
type textarea "x"
type textarea "Hi! I had an account with Cox Campus with my old district, Kenosha Unified Scho…"
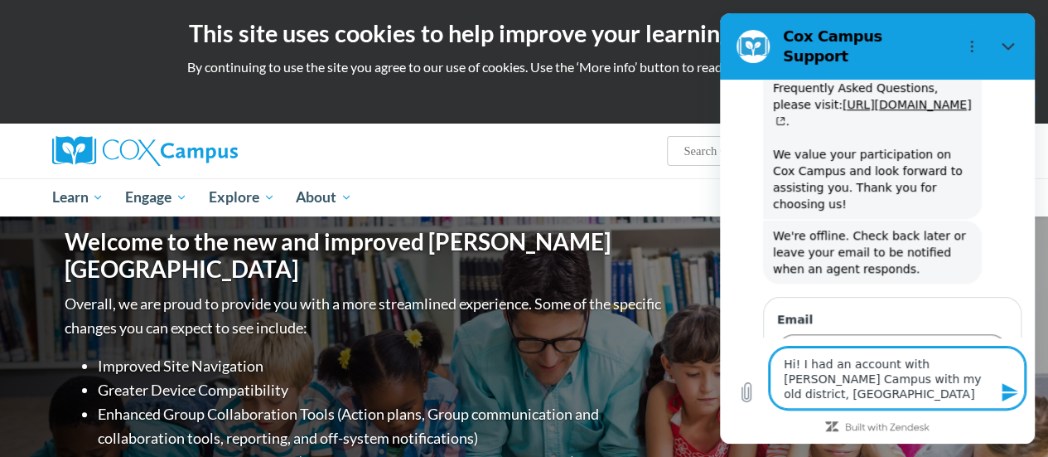
type textarea "x"
type textarea "Hi! I had an account with Cox Campus with my old district, Kenosha Unified Scho…"
type textarea "x"
type textarea "Hi! I had an account with Cox Campus with my old district, Kenosha Unified Scho…"
type textarea "x"
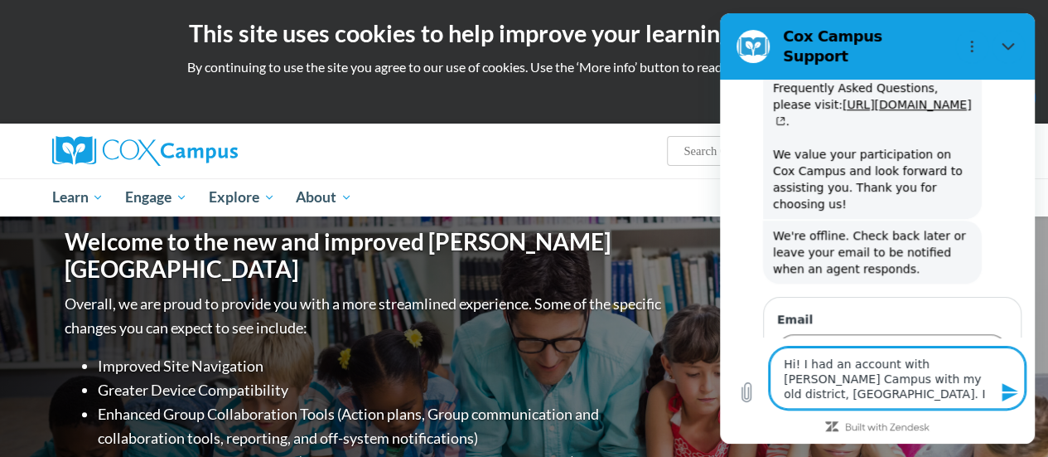
type textarea "Hi! I had an account with Cox Campus with my old district, Kenosha Unified Scho…"
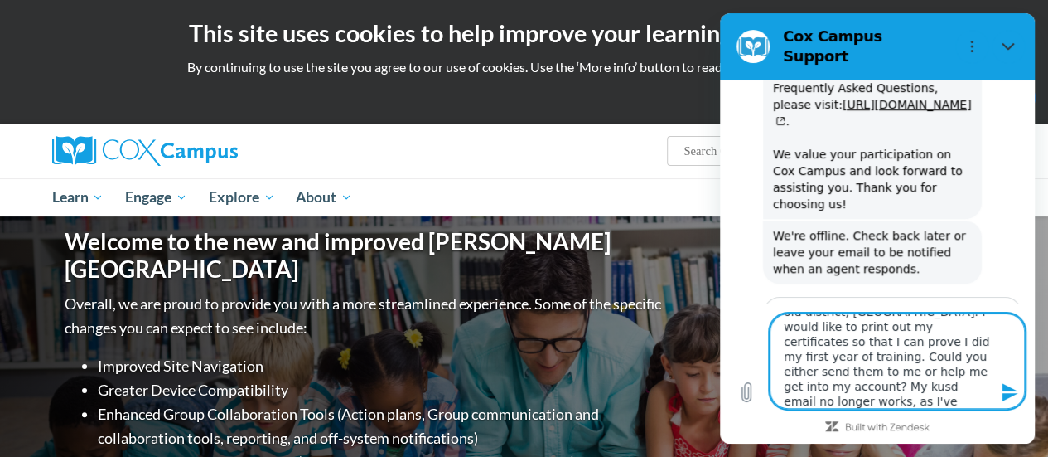
scroll to position [63, 0]
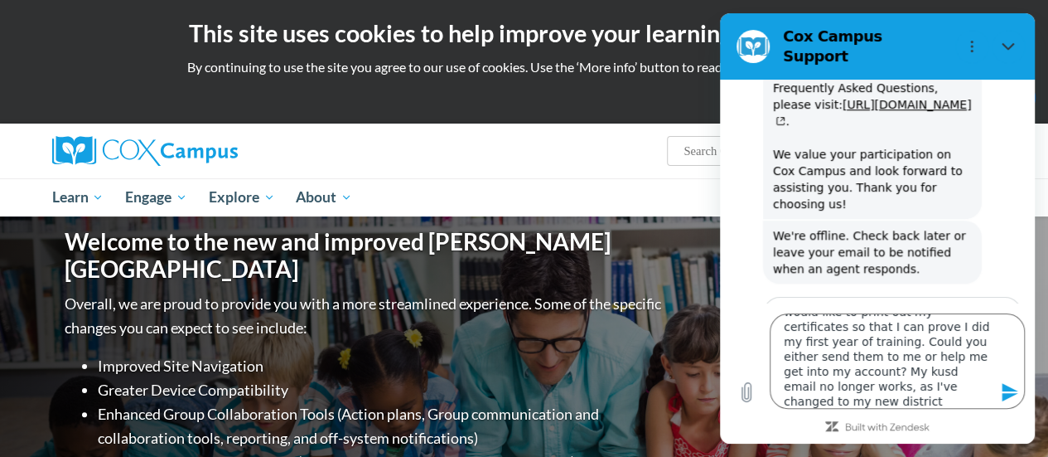
click at [884, 334] on input "Email" at bounding box center [892, 351] width 230 height 35
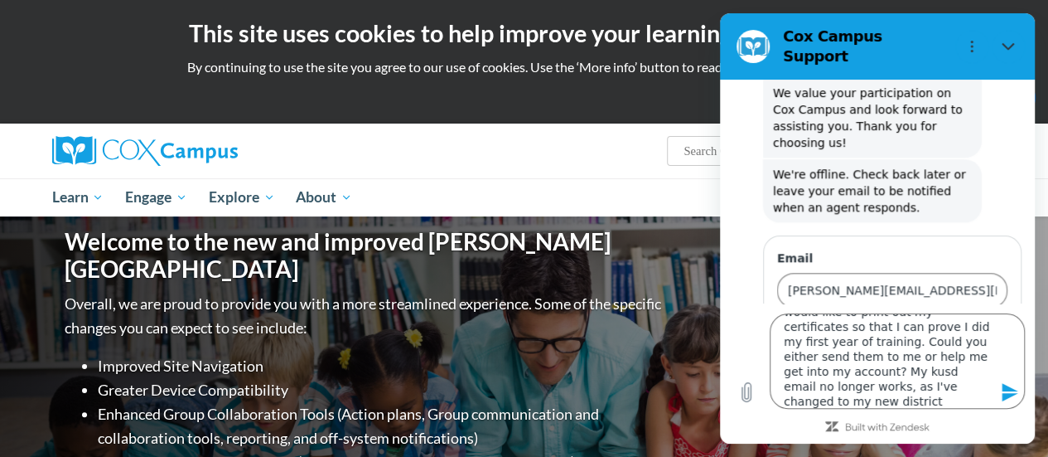
click at [975, 327] on span "Send" at bounding box center [979, 337] width 29 height 20
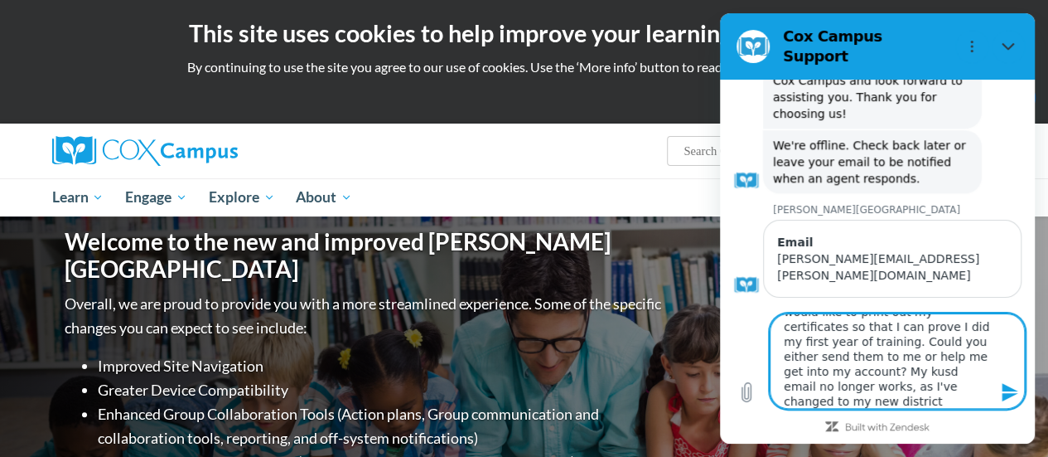
scroll to position [785, 0]
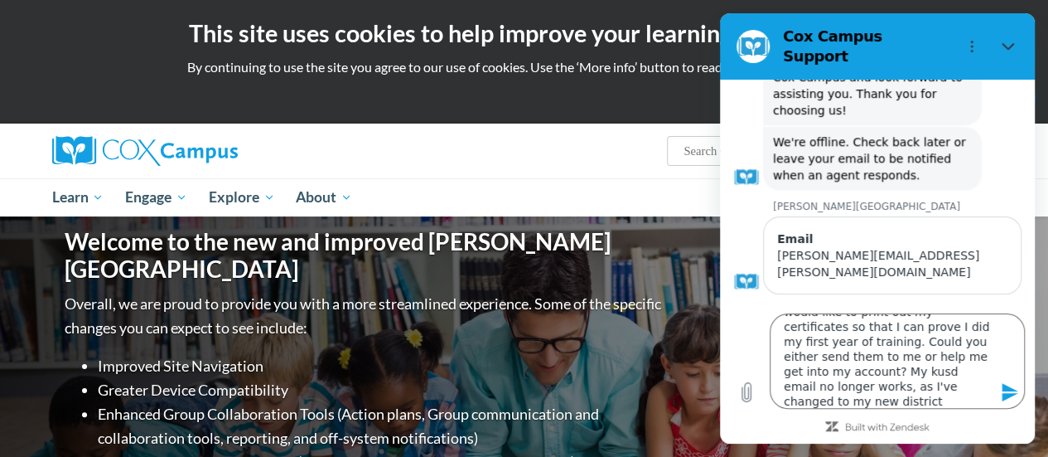
click at [1012, 392] on icon "Send message" at bounding box center [1010, 392] width 20 height 20
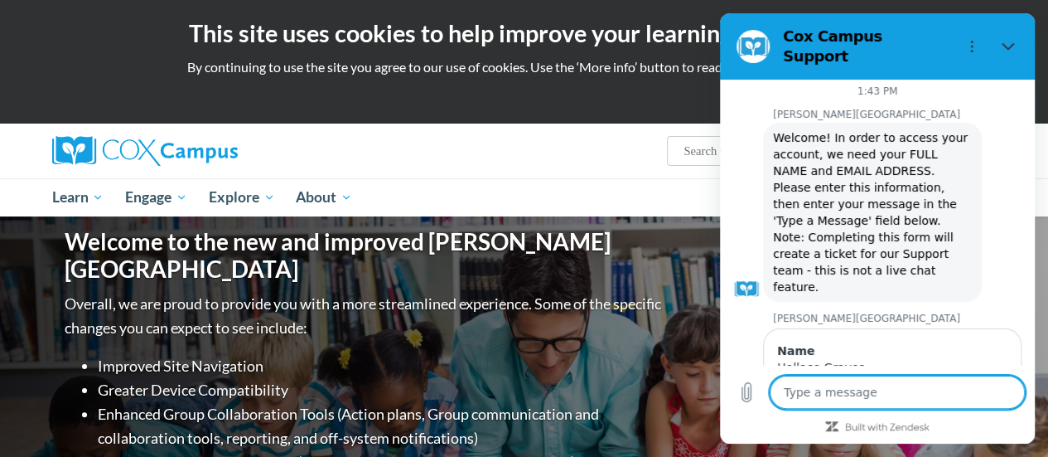
scroll to position [0, 0]
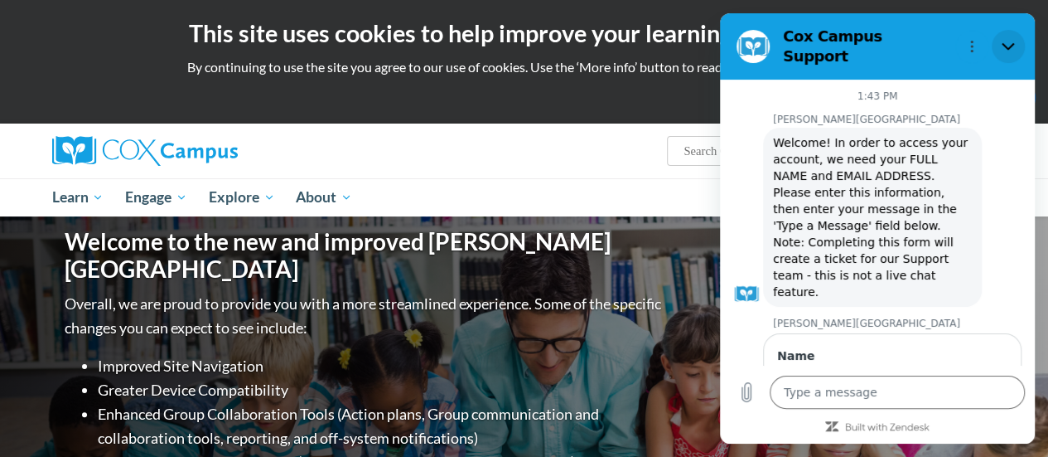
click at [1002, 44] on icon "Close" at bounding box center [1008, 46] width 13 height 13
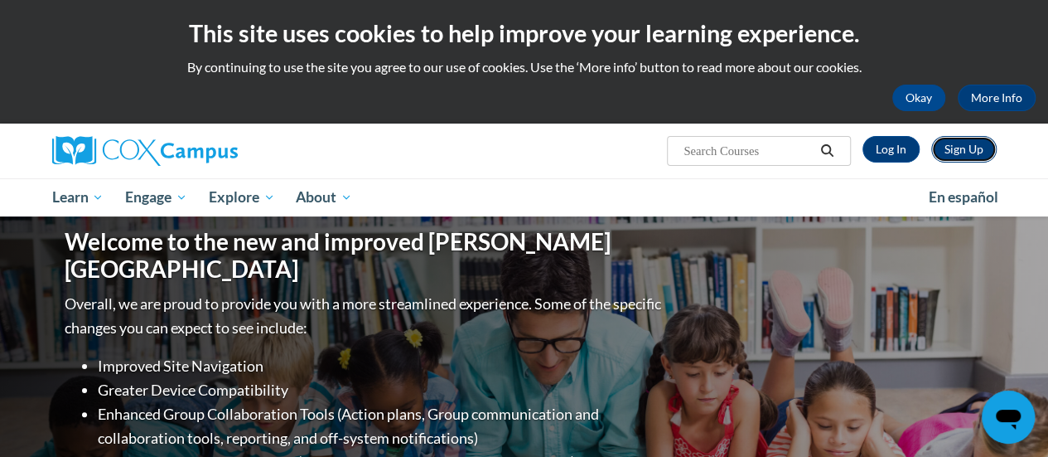
click at [956, 155] on link "Sign Up" at bounding box center [964, 149] width 65 height 27
